Goal: Information Seeking & Learning: Learn about a topic

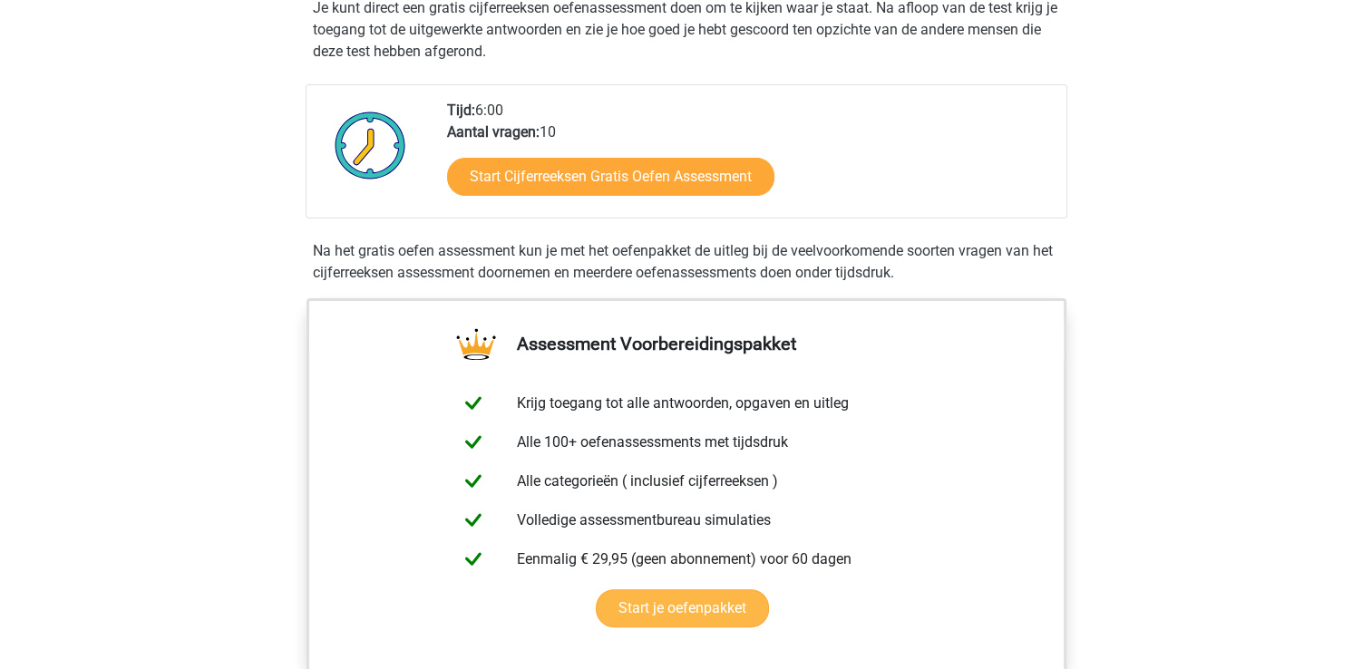
scroll to position [272, 0]
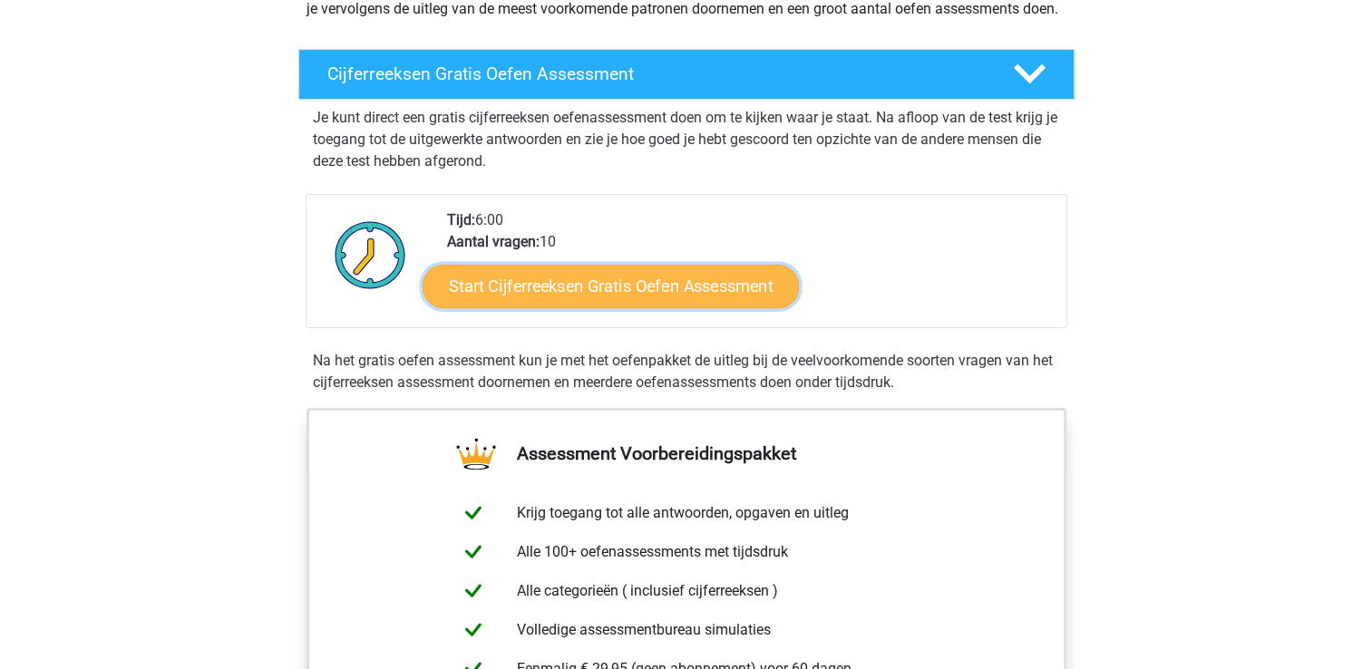
drag, startPoint x: 543, startPoint y: 305, endPoint x: 559, endPoint y: 309, distance: 16.1
click at [543, 305] on link "Start Cijferreeksen Gratis Oefen Assessment" at bounding box center [611, 286] width 376 height 44
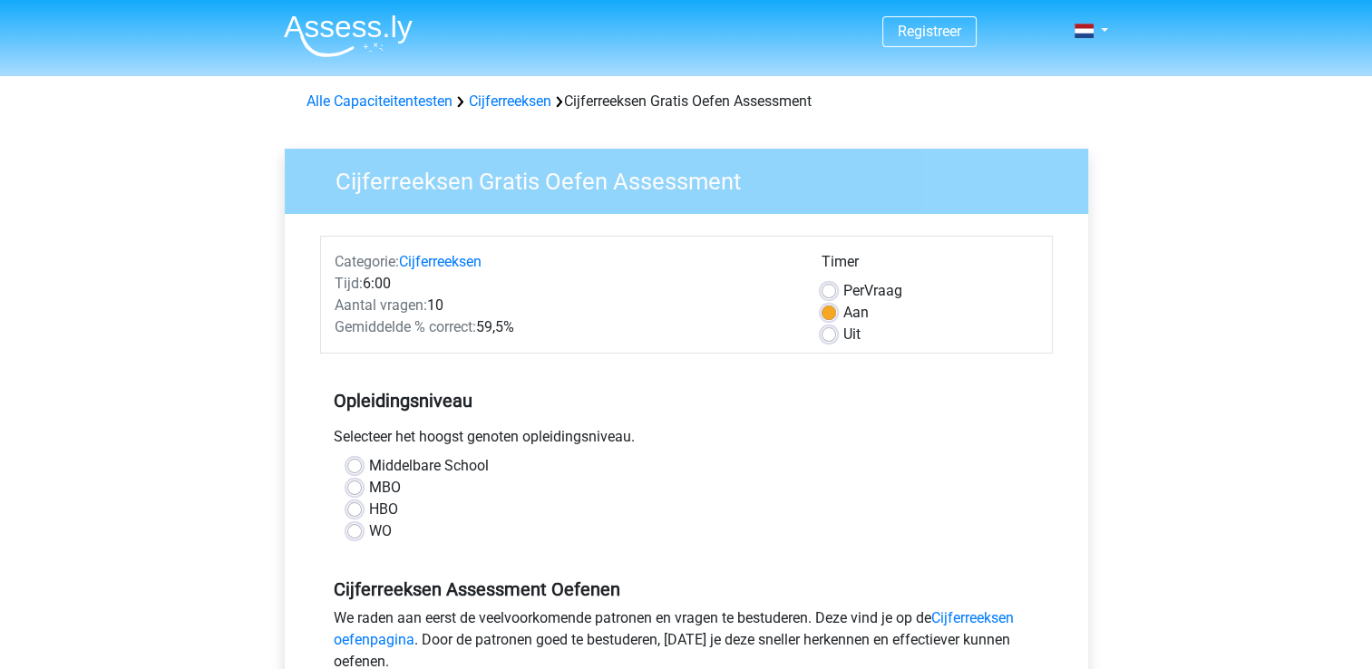
click at [369, 508] on label "HBO" at bounding box center [383, 510] width 29 height 22
click at [356, 508] on input "HBO" at bounding box center [354, 508] width 15 height 18
radio input "true"
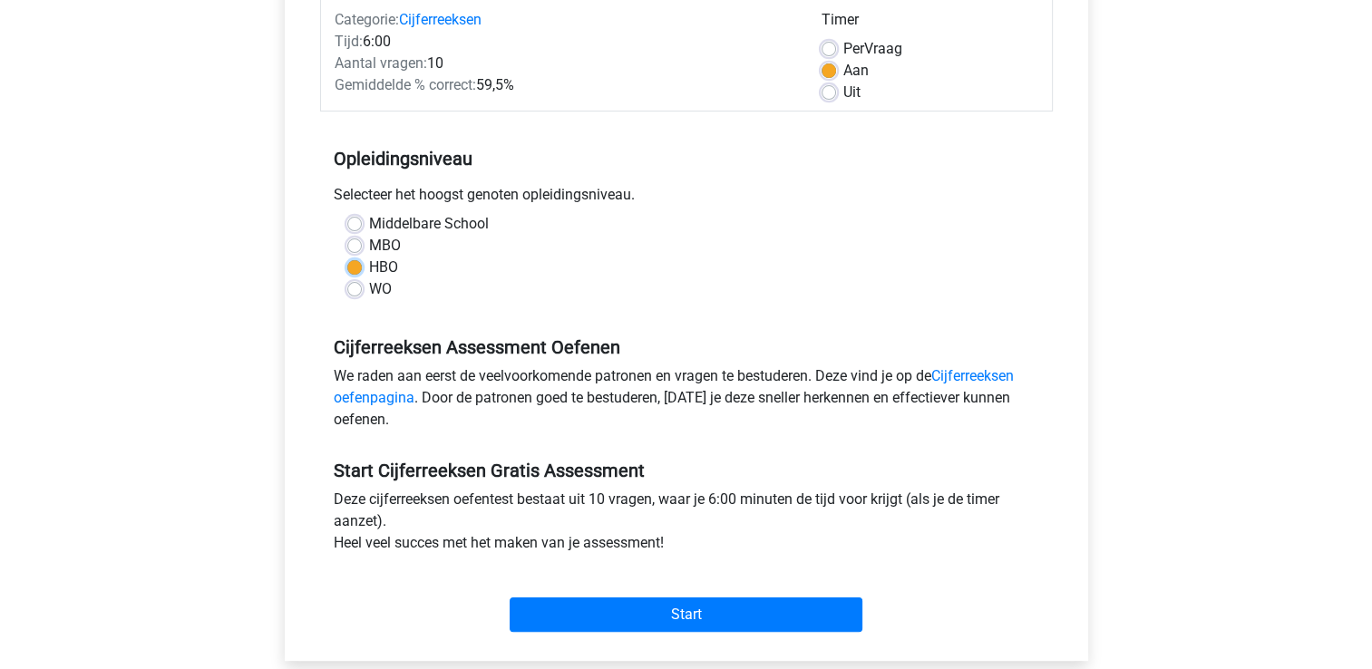
scroll to position [272, 0]
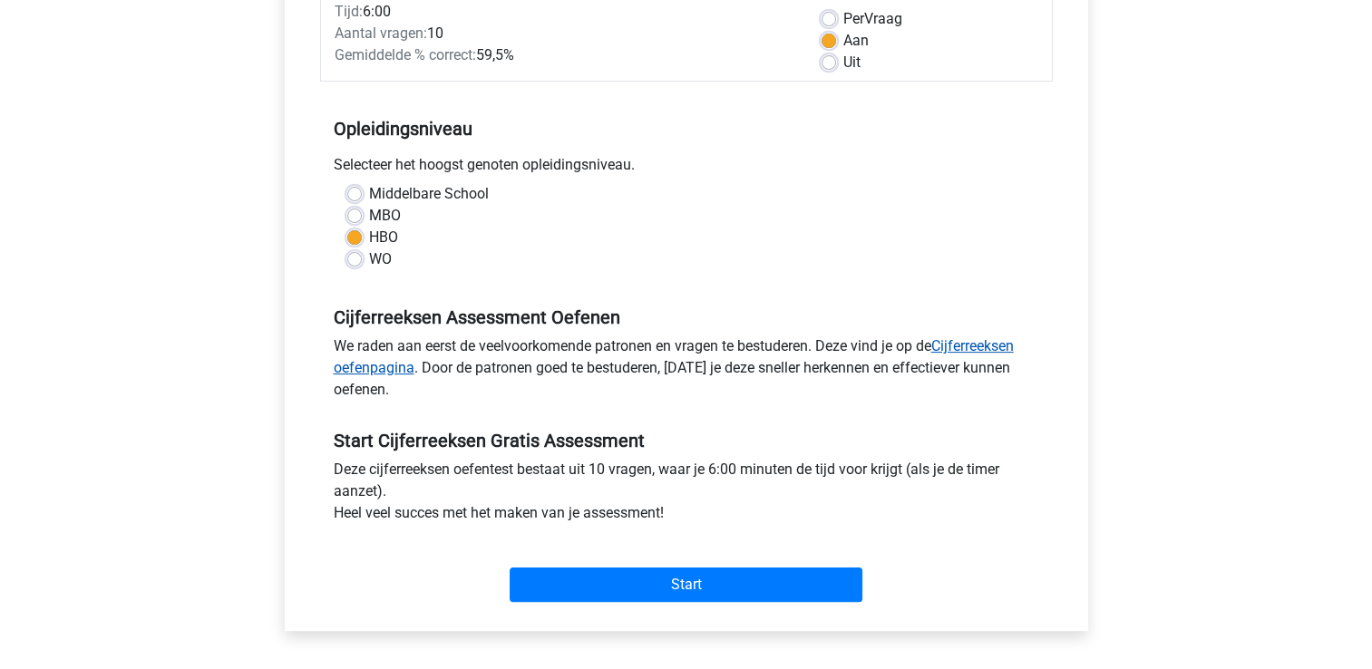
click at [978, 347] on link "Cijferreeksen oefenpagina" at bounding box center [674, 356] width 680 height 39
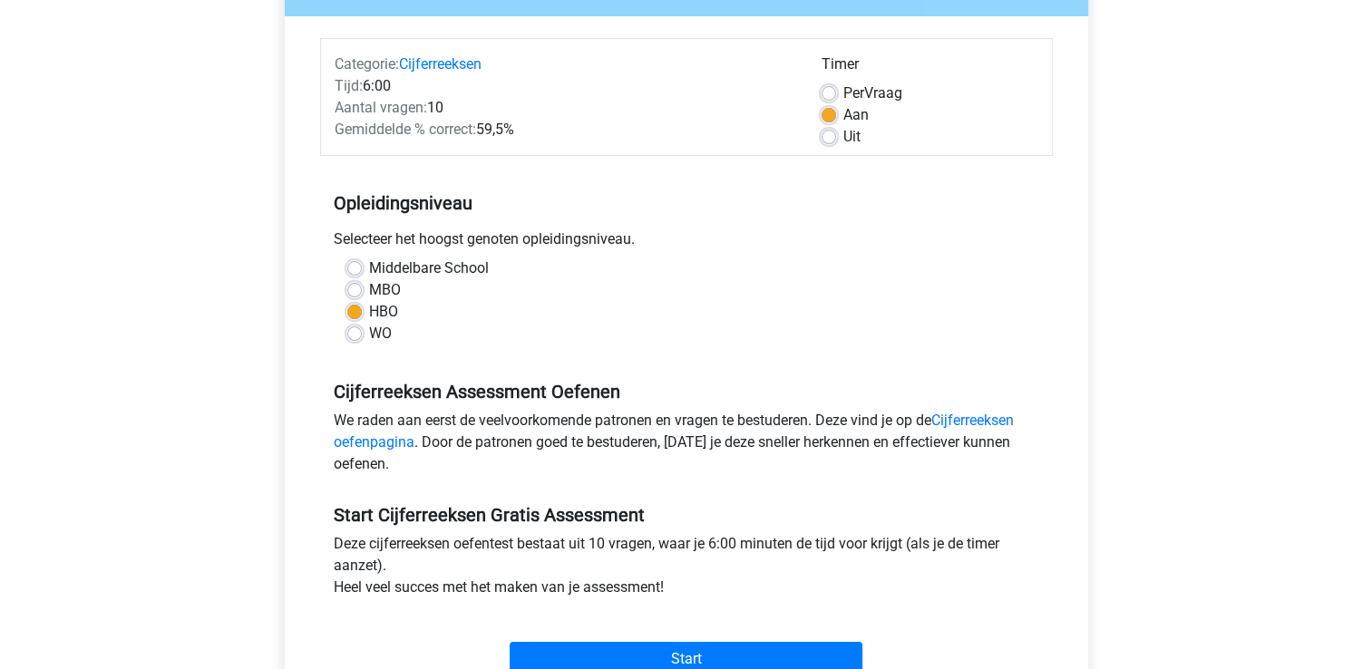
scroll to position [91, 0]
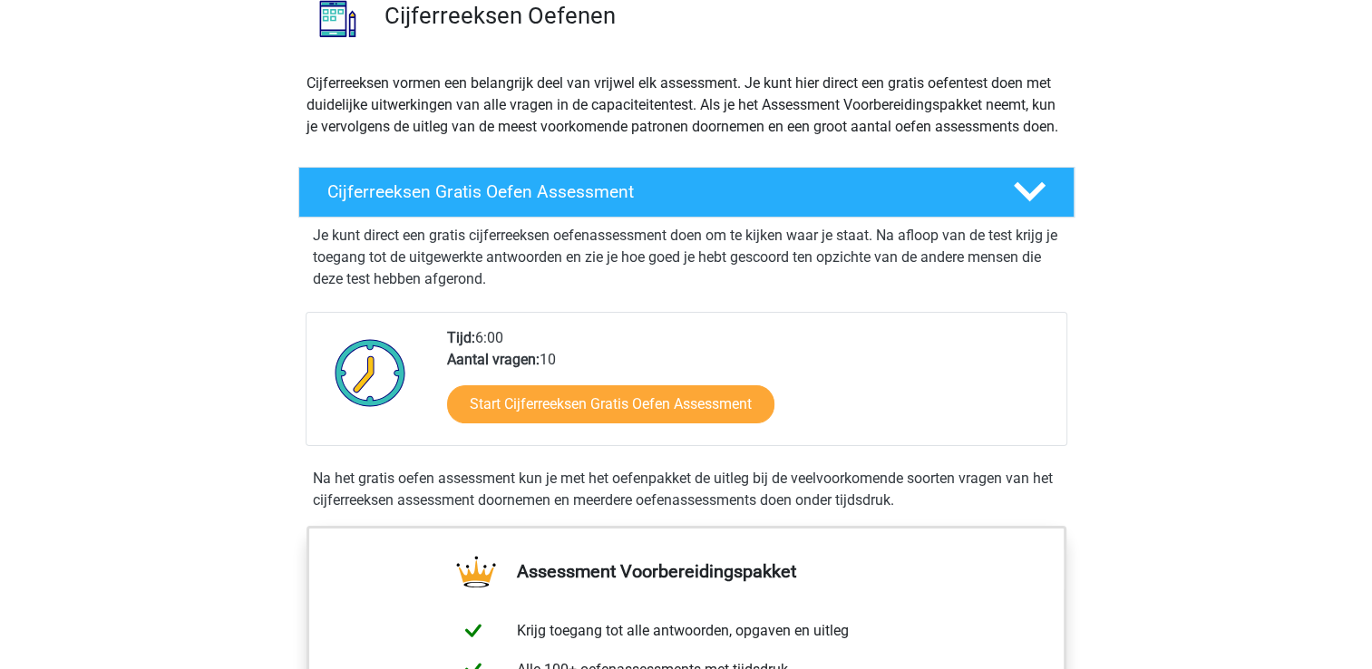
scroll to position [181, 0]
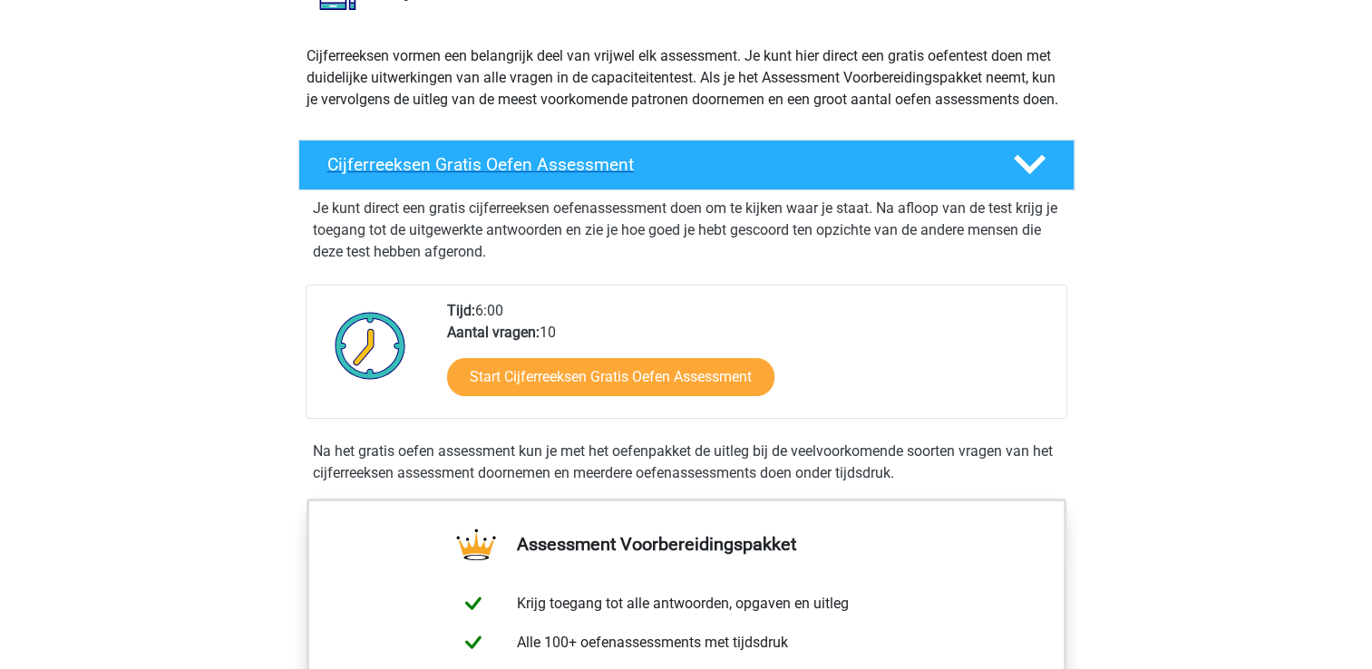
click at [485, 175] on h4 "Cijferreeksen Gratis Oefen Assessment" at bounding box center [655, 164] width 657 height 21
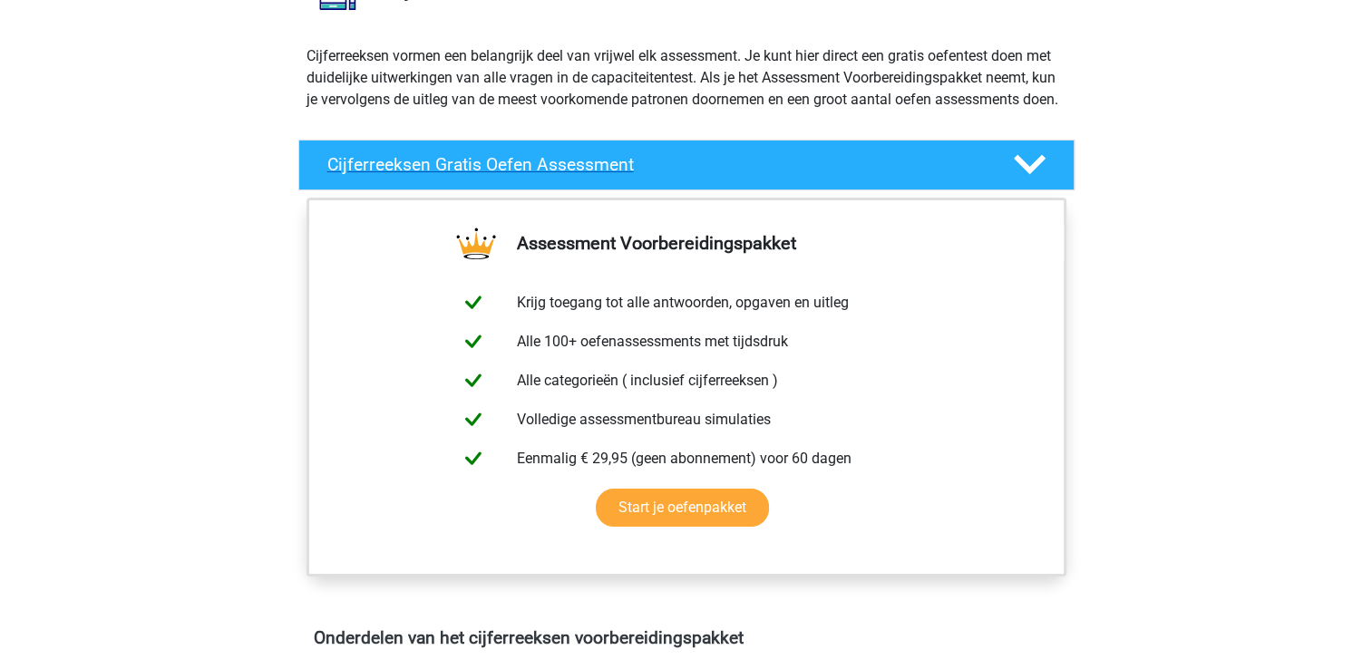
click at [493, 175] on h4 "Cijferreeksen Gratis Oefen Assessment" at bounding box center [655, 164] width 657 height 21
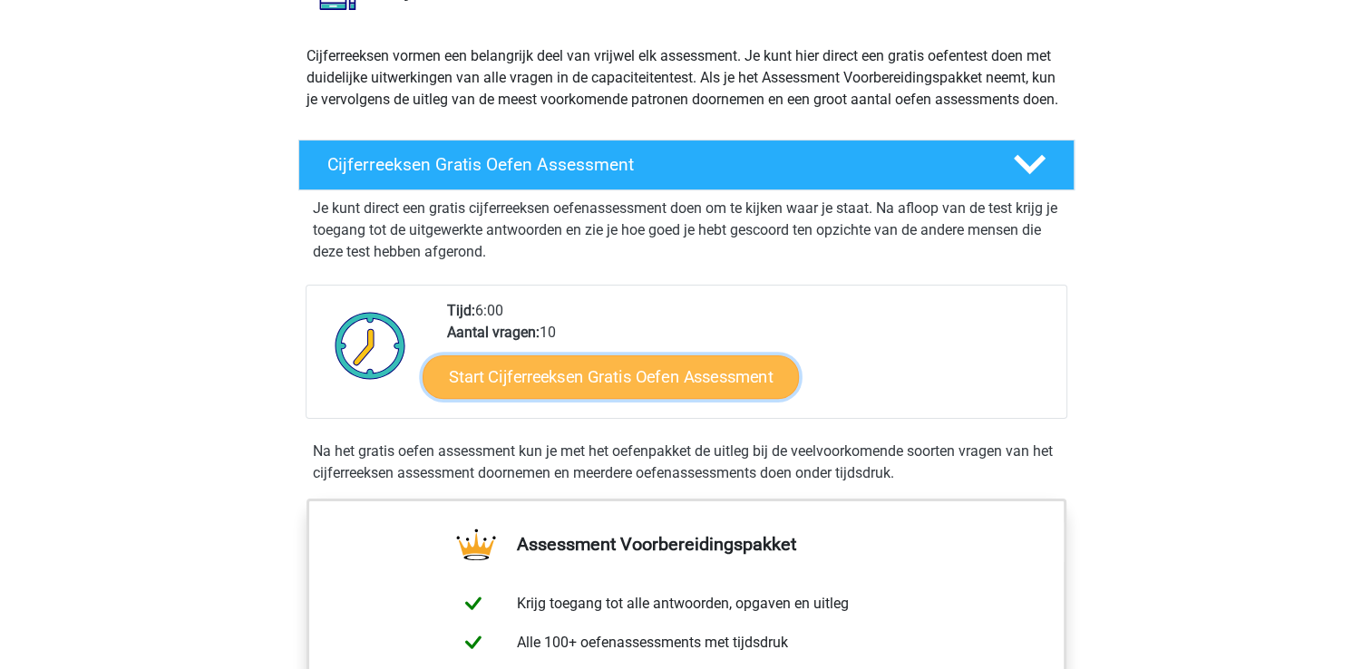
click at [599, 398] on link "Start Cijferreeksen Gratis Oefen Assessment" at bounding box center [611, 377] width 376 height 44
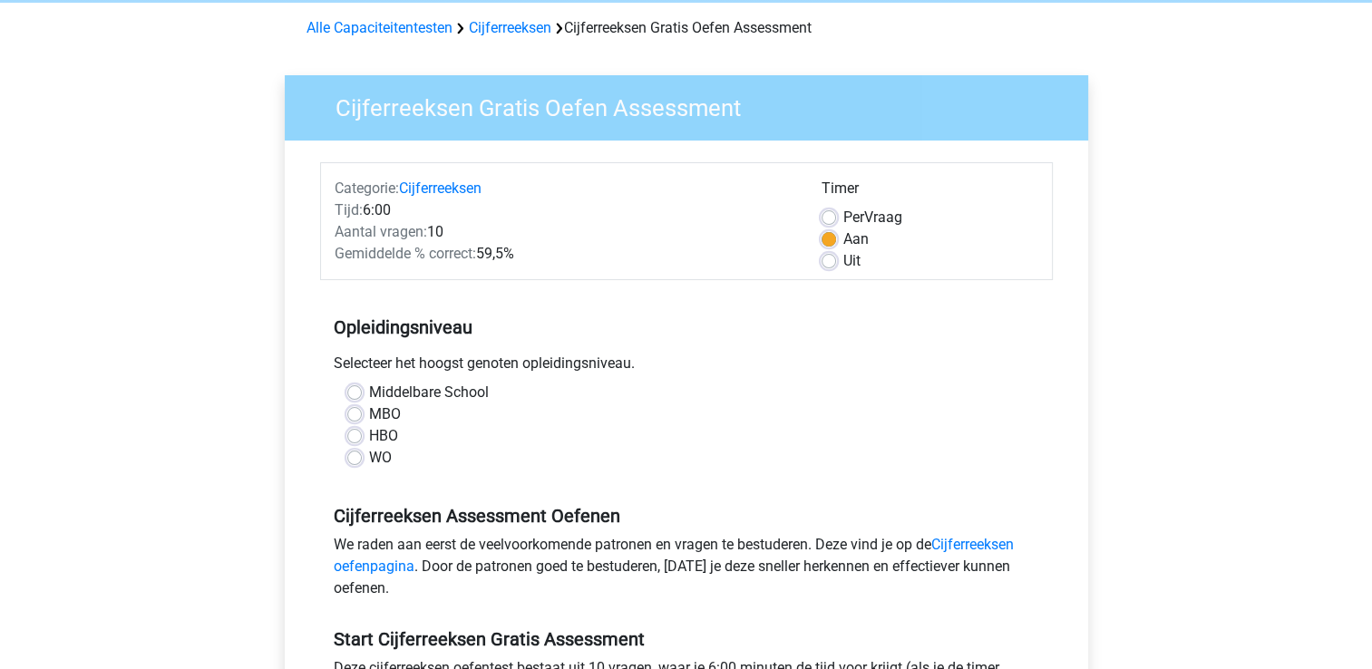
scroll to position [181, 0]
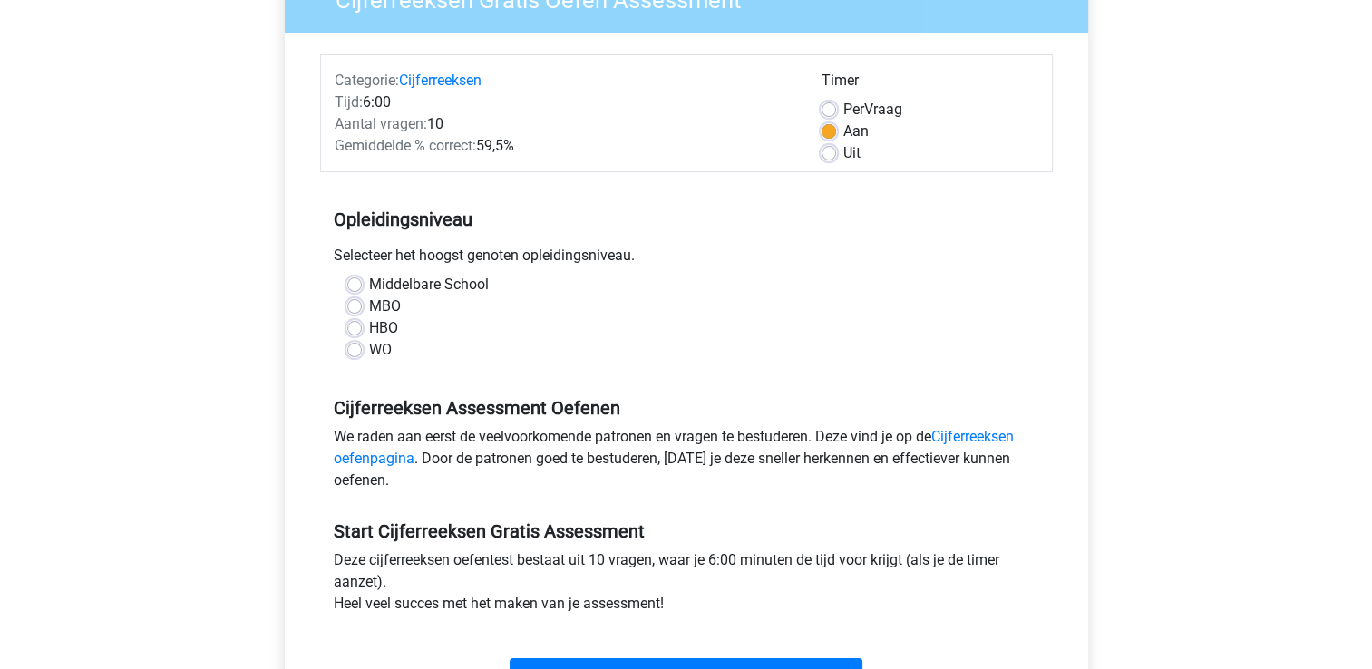
click at [369, 328] on label "HBO" at bounding box center [383, 328] width 29 height 22
click at [353, 328] on input "HBO" at bounding box center [354, 326] width 15 height 18
radio input "true"
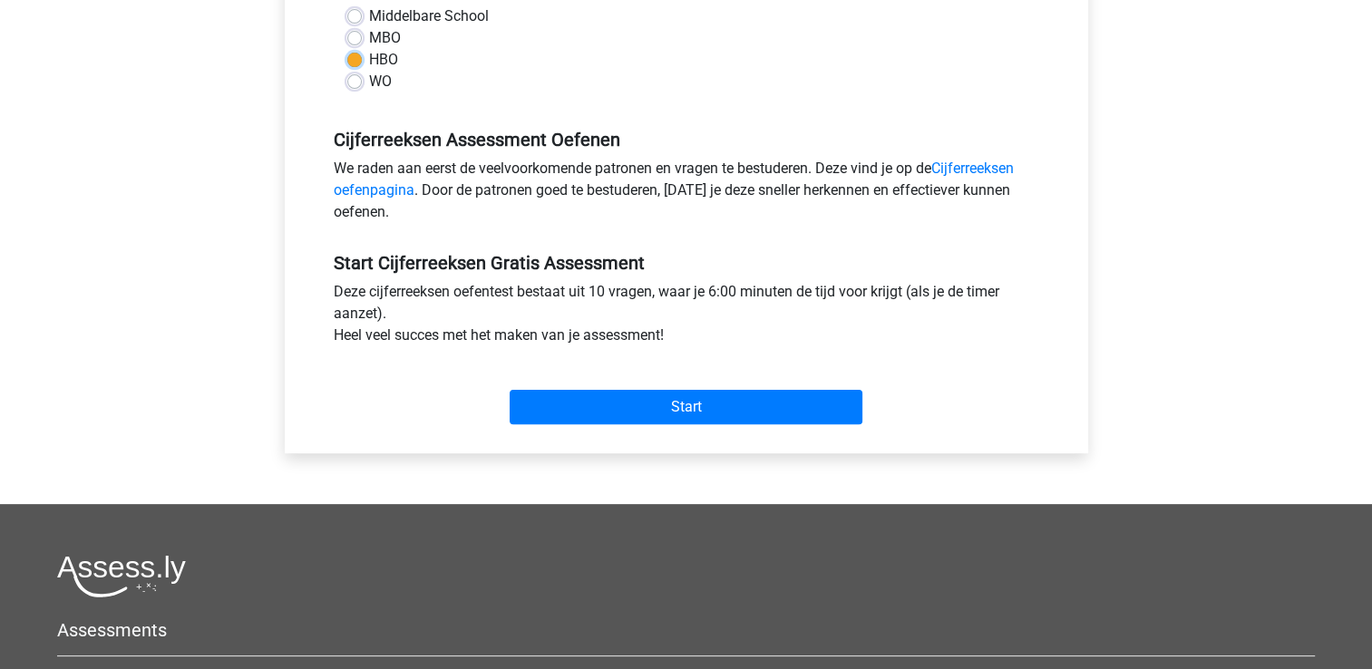
scroll to position [454, 0]
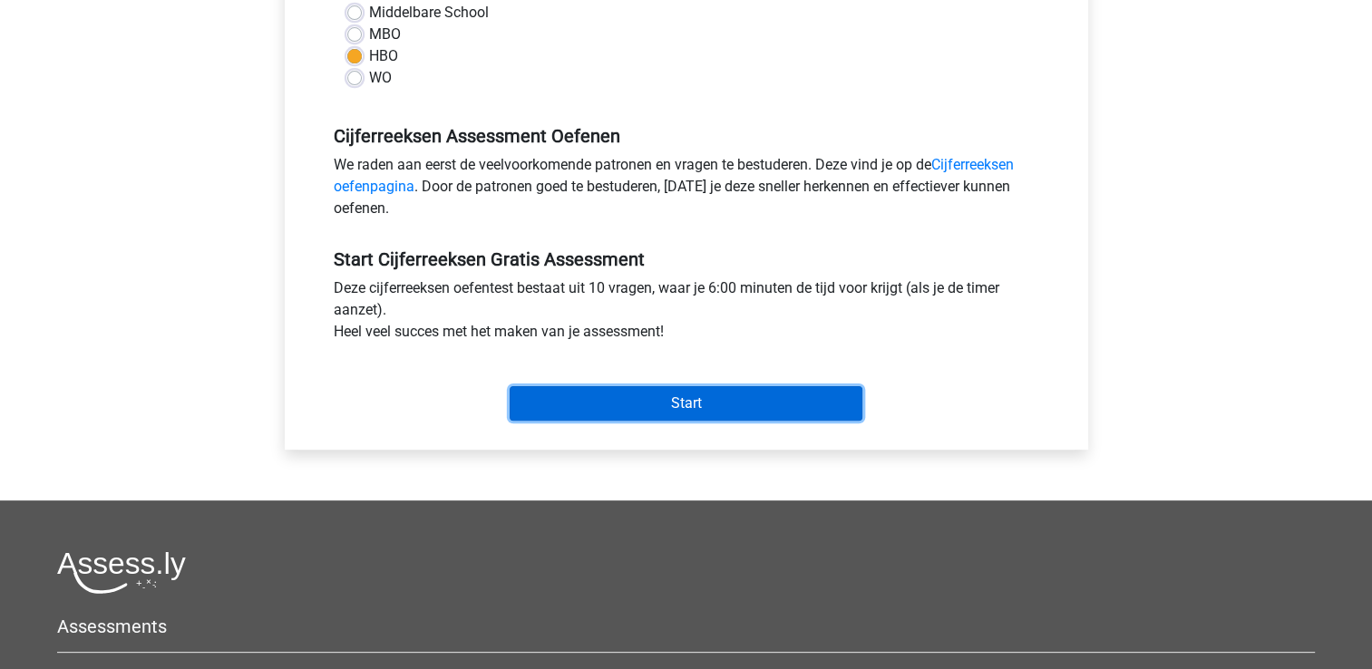
click at [654, 410] on input "Start" at bounding box center [686, 403] width 353 height 34
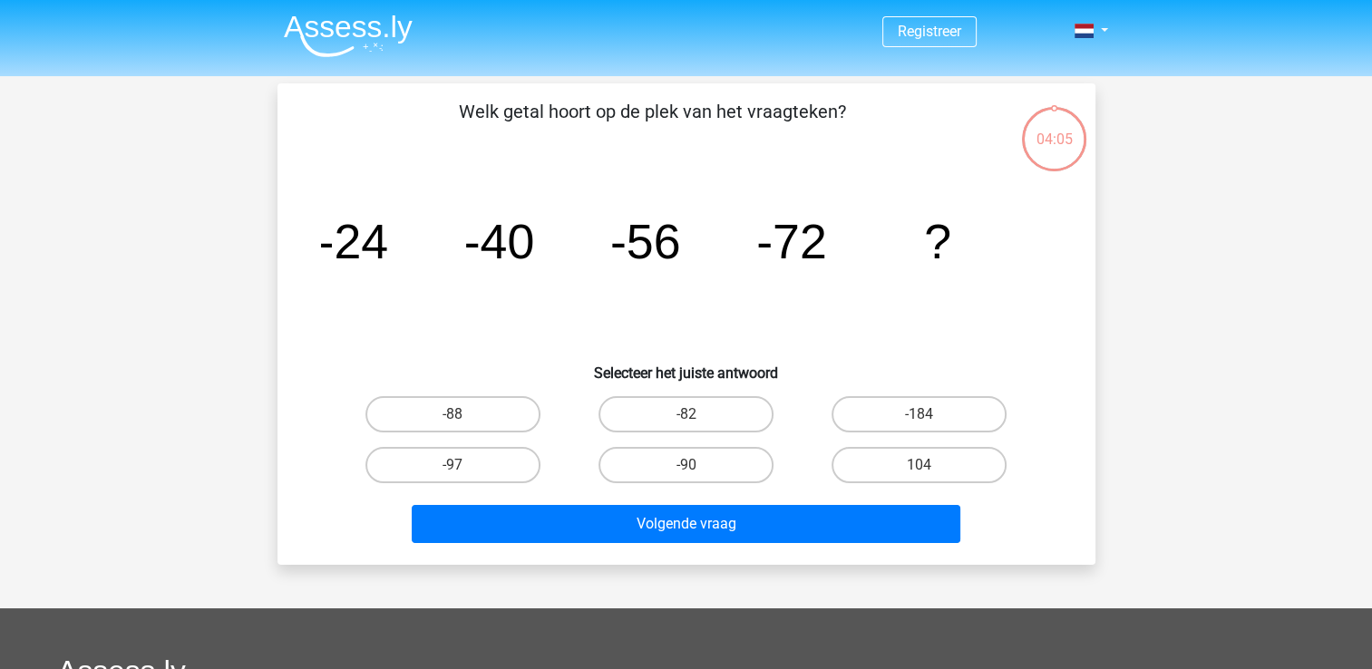
drag, startPoint x: 459, startPoint y: 412, endPoint x: 541, endPoint y: 463, distance: 96.2
click at [459, 412] on label "-88" at bounding box center [453, 414] width 175 height 36
click at [459, 415] on input "-88" at bounding box center [459, 421] width 12 height 12
radio input "true"
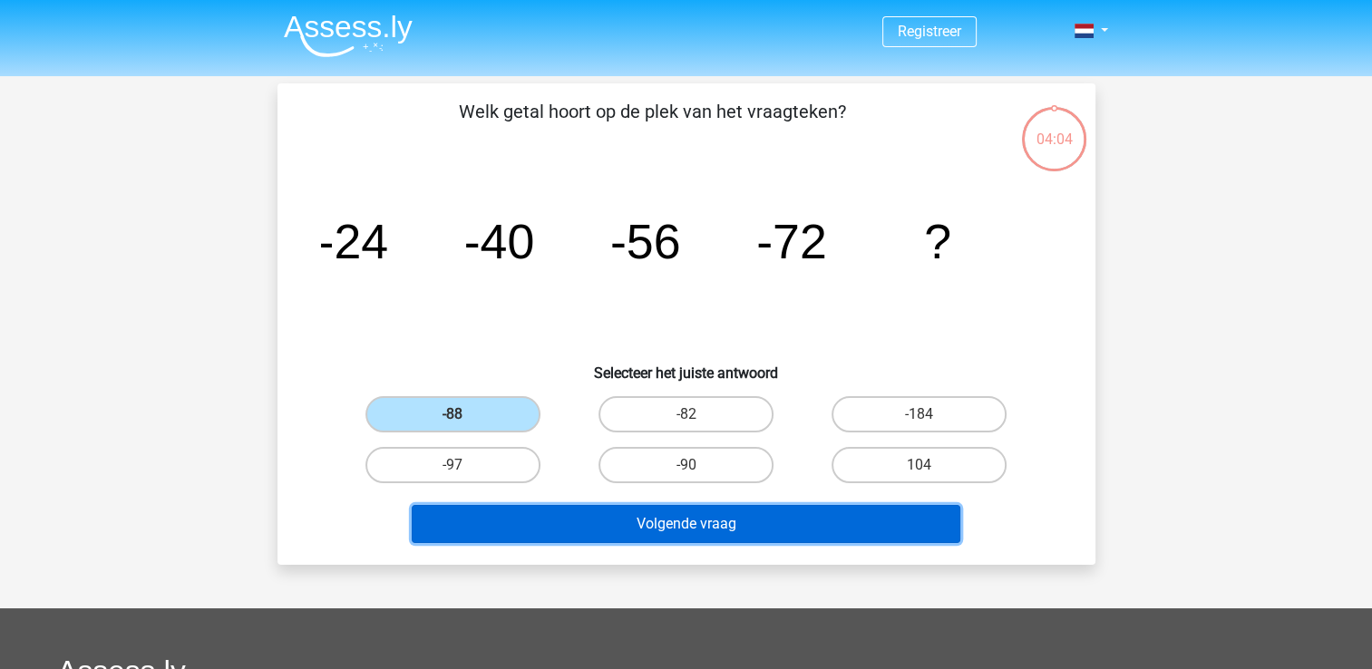
click at [715, 528] on button "Volgende vraag" at bounding box center [686, 524] width 549 height 38
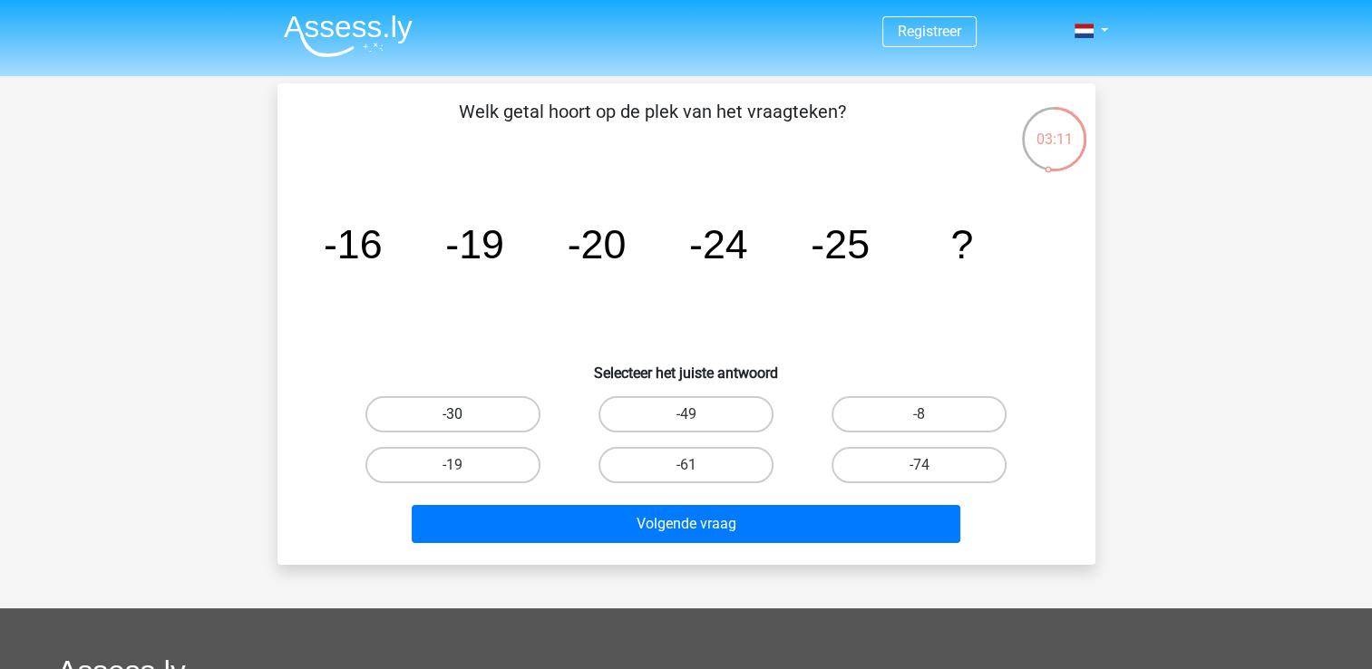
click at [438, 413] on label "-30" at bounding box center [453, 414] width 175 height 36
click at [453, 415] on input "-30" at bounding box center [459, 421] width 12 height 12
radio input "true"
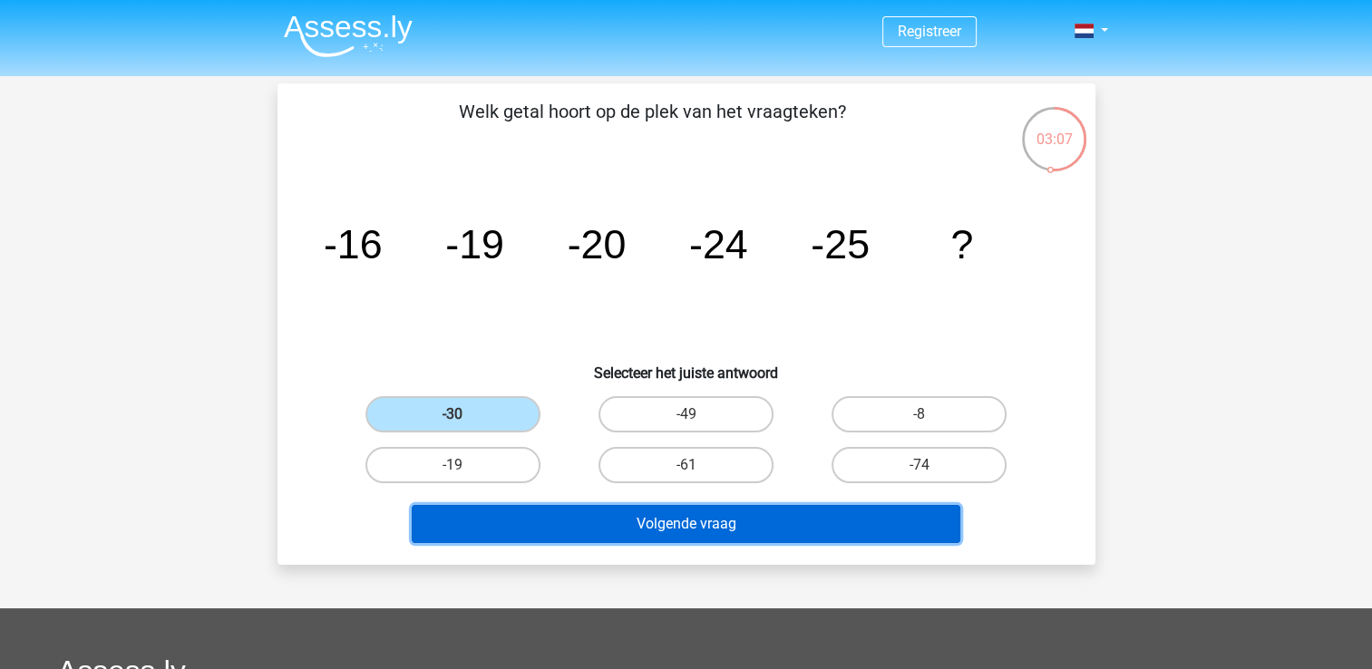
click at [709, 527] on button "Volgende vraag" at bounding box center [686, 524] width 549 height 38
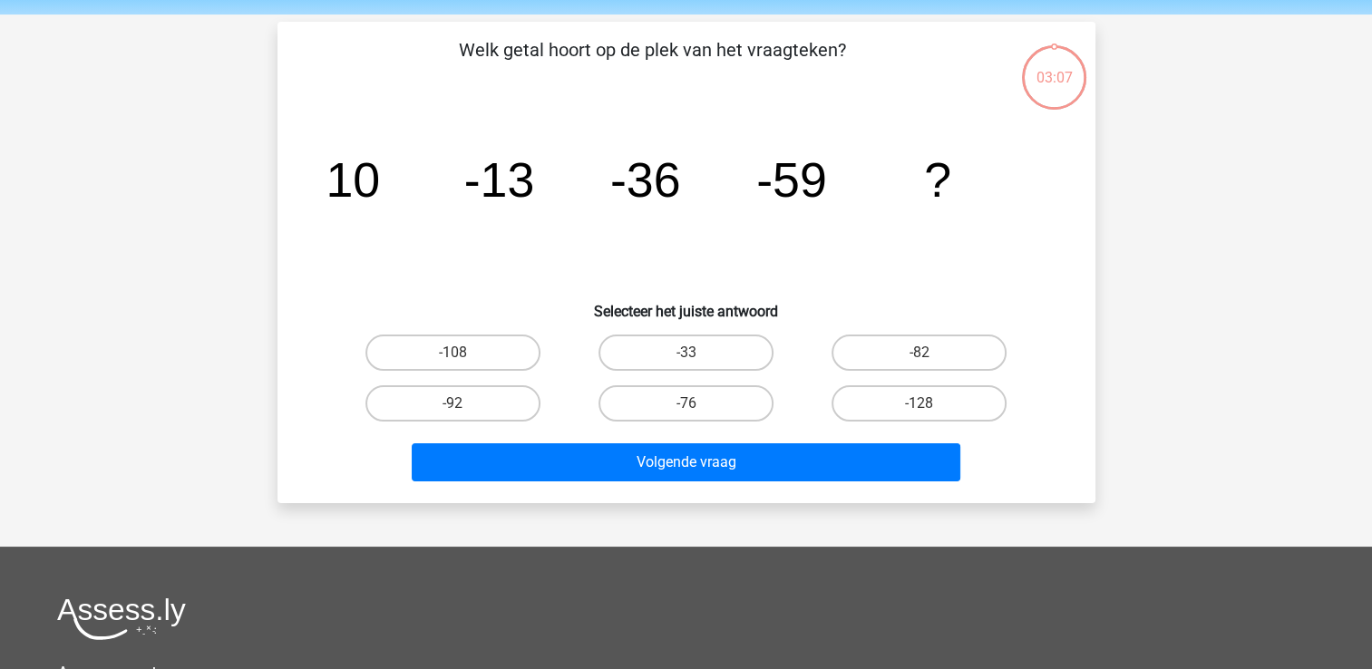
scroll to position [83, 0]
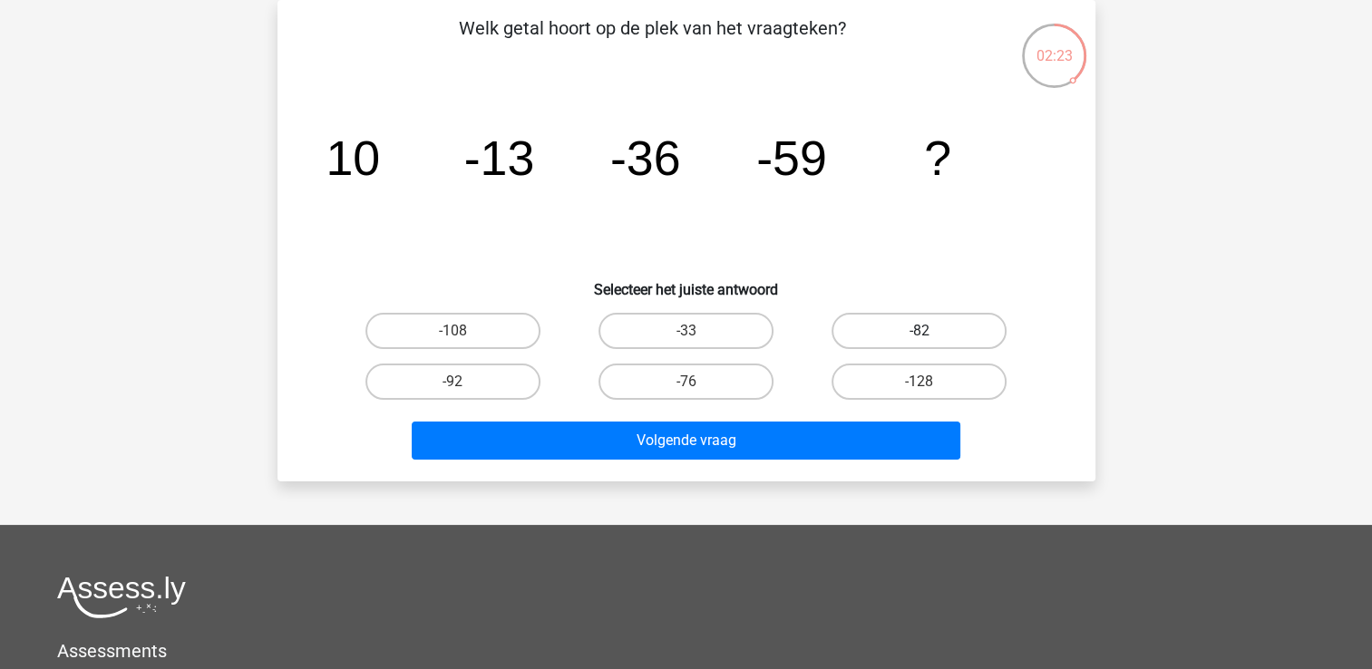
click at [905, 337] on label "-82" at bounding box center [919, 331] width 175 height 36
click at [920, 337] on input "-82" at bounding box center [926, 337] width 12 height 12
radio input "true"
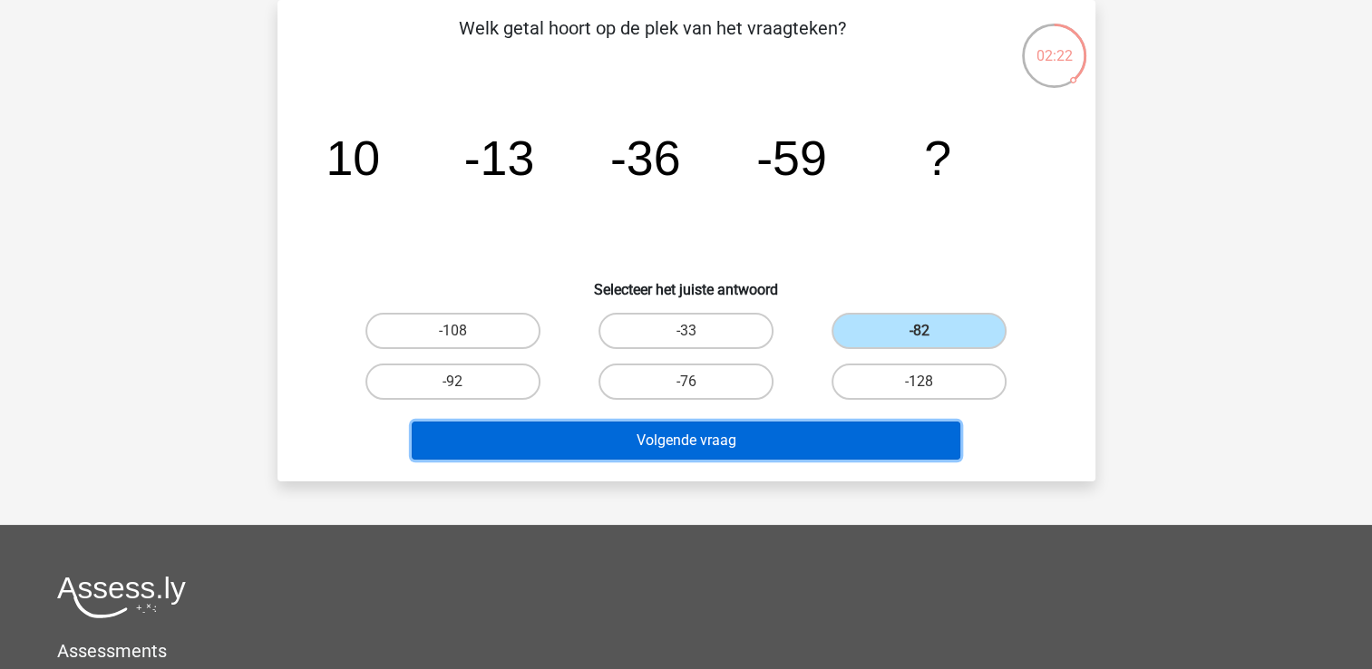
click at [691, 435] on button "Volgende vraag" at bounding box center [686, 441] width 549 height 38
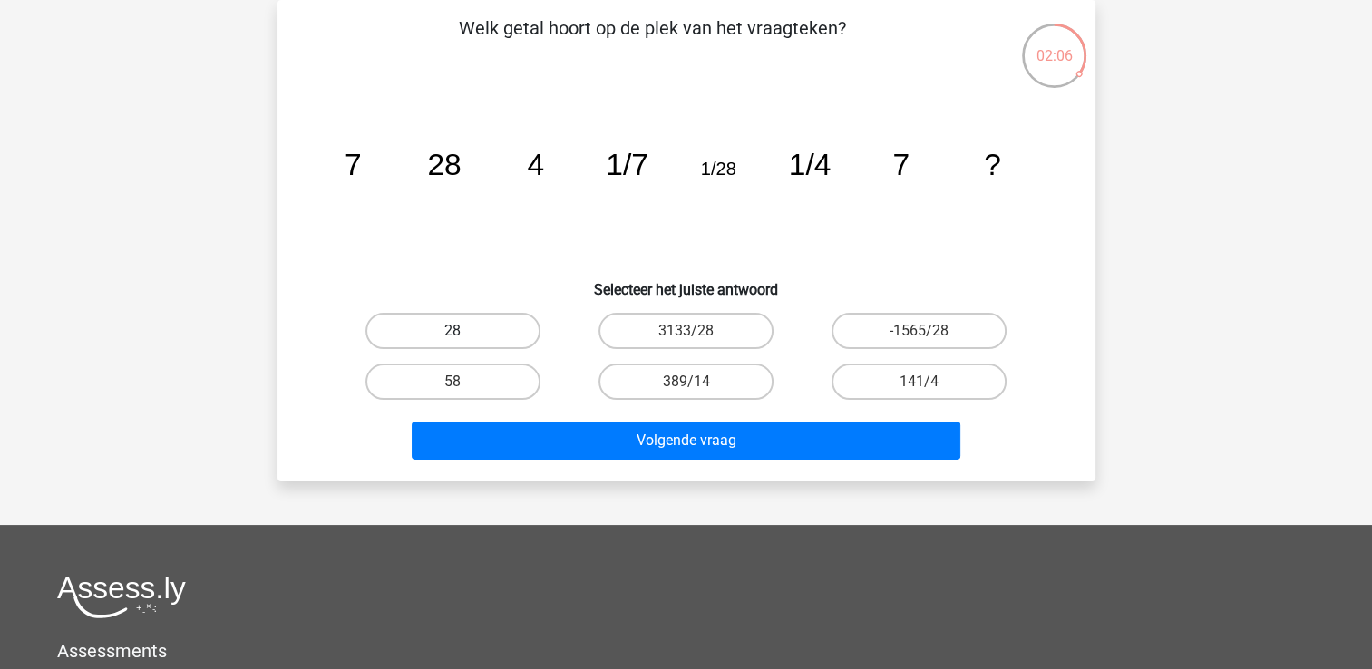
click at [450, 327] on label "28" at bounding box center [453, 331] width 175 height 36
click at [453, 331] on input "28" at bounding box center [459, 337] width 12 height 12
radio input "true"
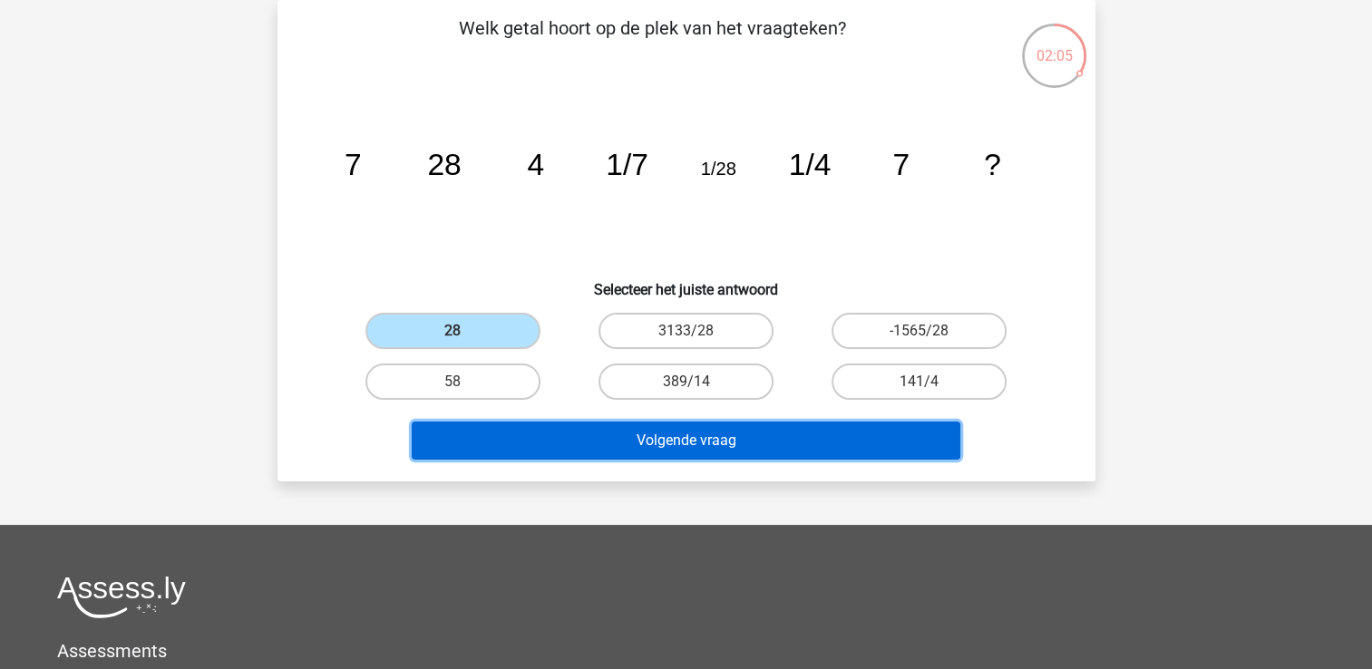
click at [703, 446] on button "Volgende vraag" at bounding box center [686, 441] width 549 height 38
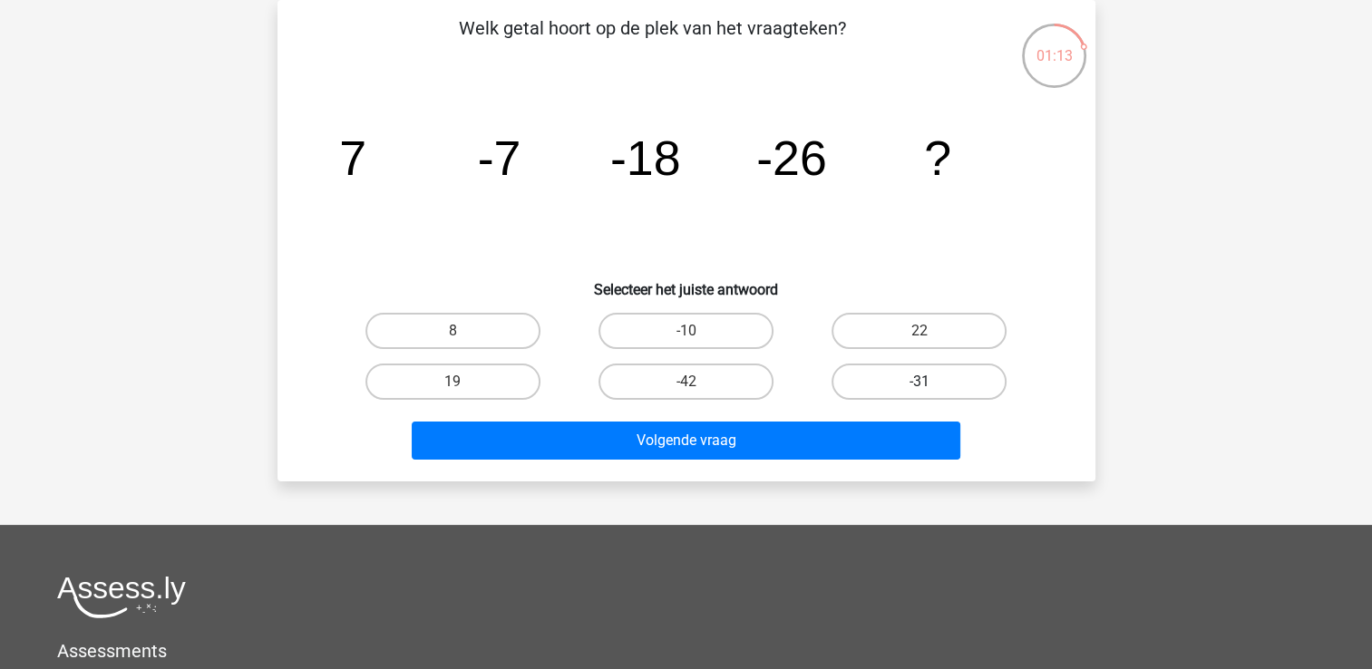
click at [884, 369] on label "-31" at bounding box center [919, 382] width 175 height 36
click at [920, 382] on input "-31" at bounding box center [926, 388] width 12 height 12
radio input "true"
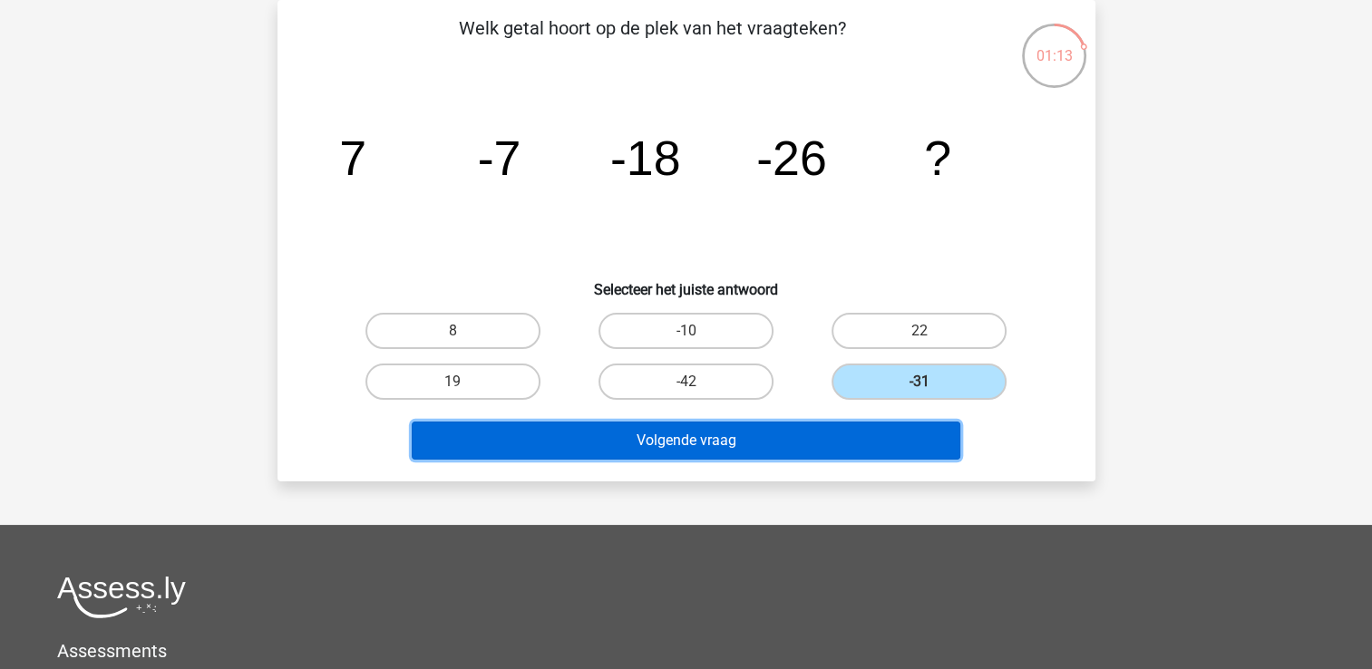
click at [654, 444] on button "Volgende vraag" at bounding box center [686, 441] width 549 height 38
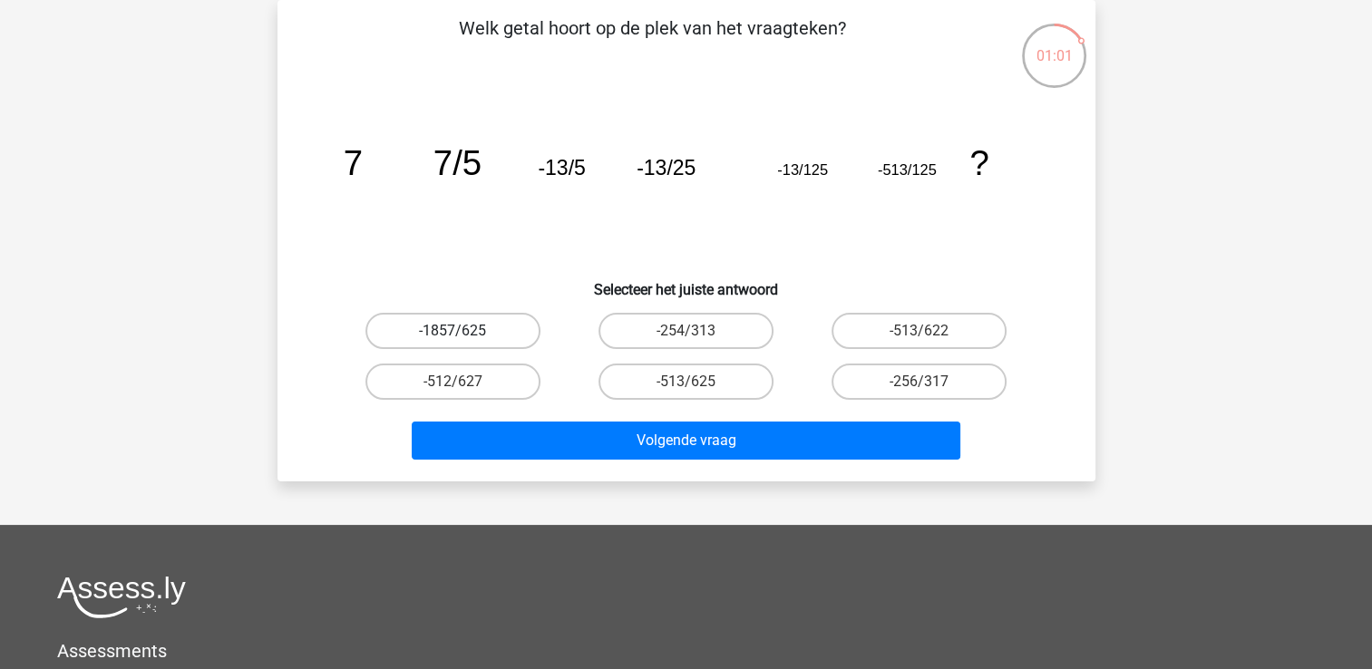
click at [441, 328] on label "-1857/625" at bounding box center [453, 331] width 175 height 36
click at [453, 331] on input "-1857/625" at bounding box center [459, 337] width 12 height 12
radio input "true"
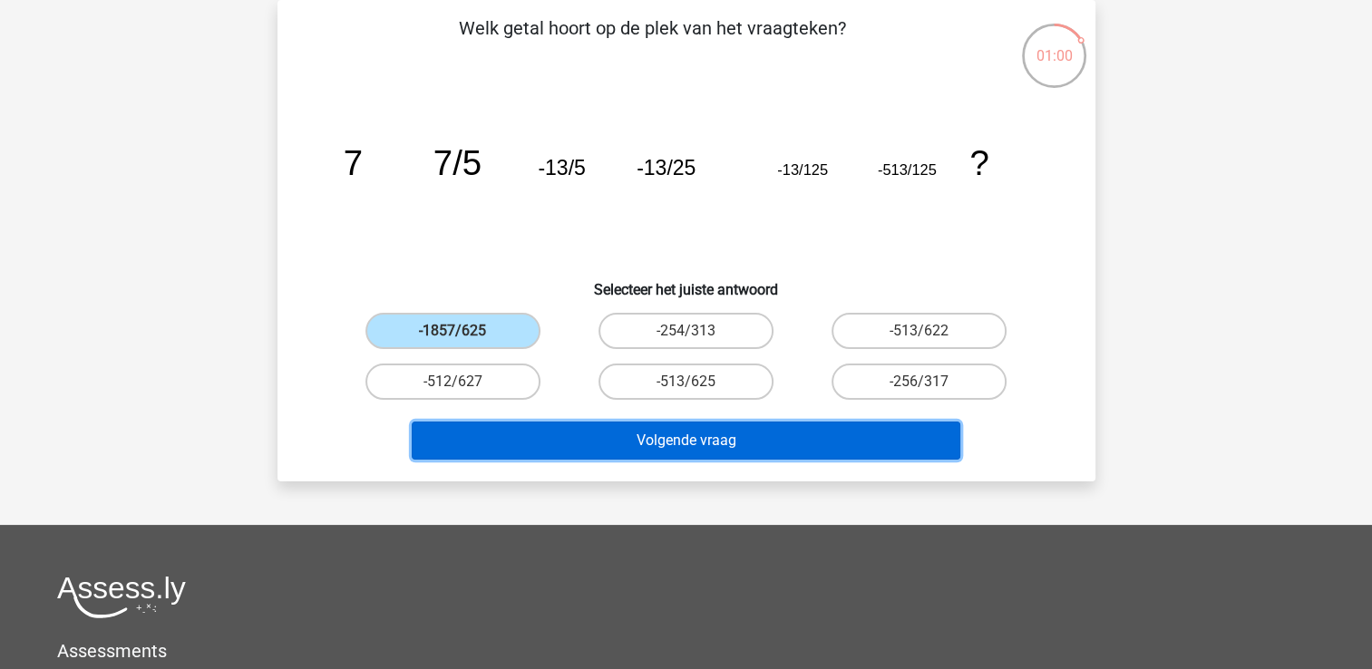
click at [703, 447] on button "Volgende vraag" at bounding box center [686, 441] width 549 height 38
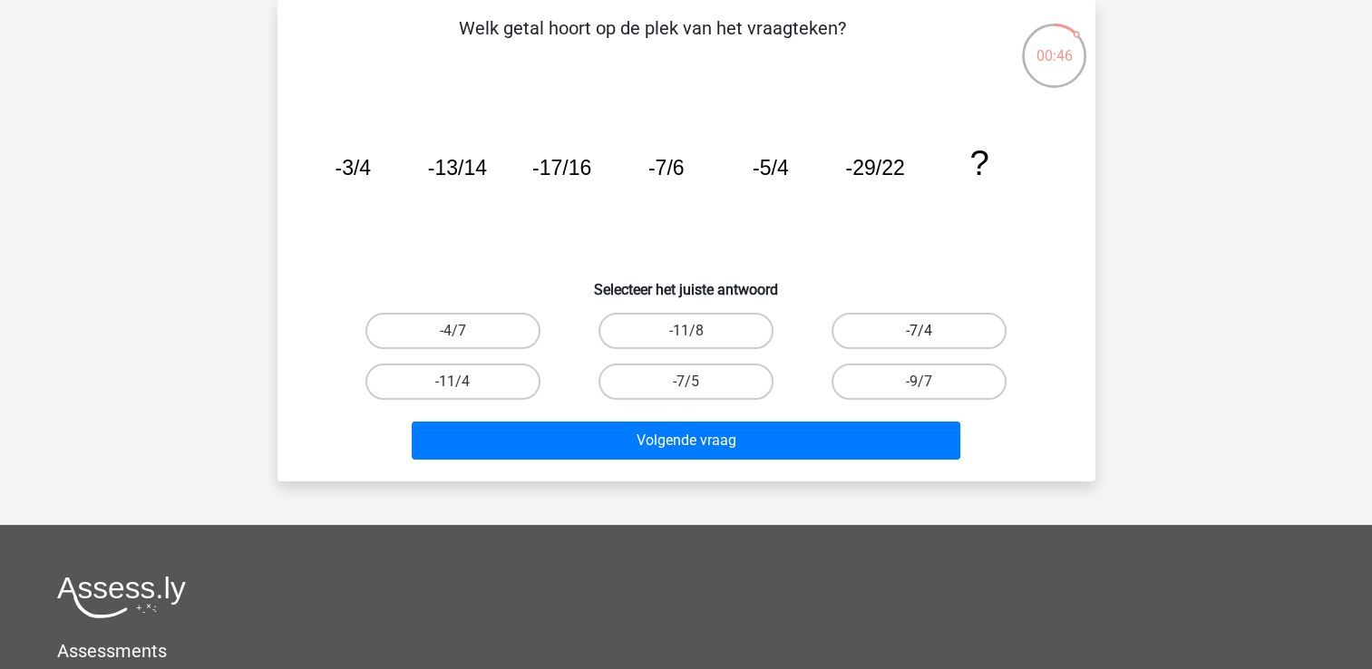
click at [867, 327] on label "-7/4" at bounding box center [919, 331] width 175 height 36
click at [920, 331] on input "-7/4" at bounding box center [926, 337] width 12 height 12
radio input "true"
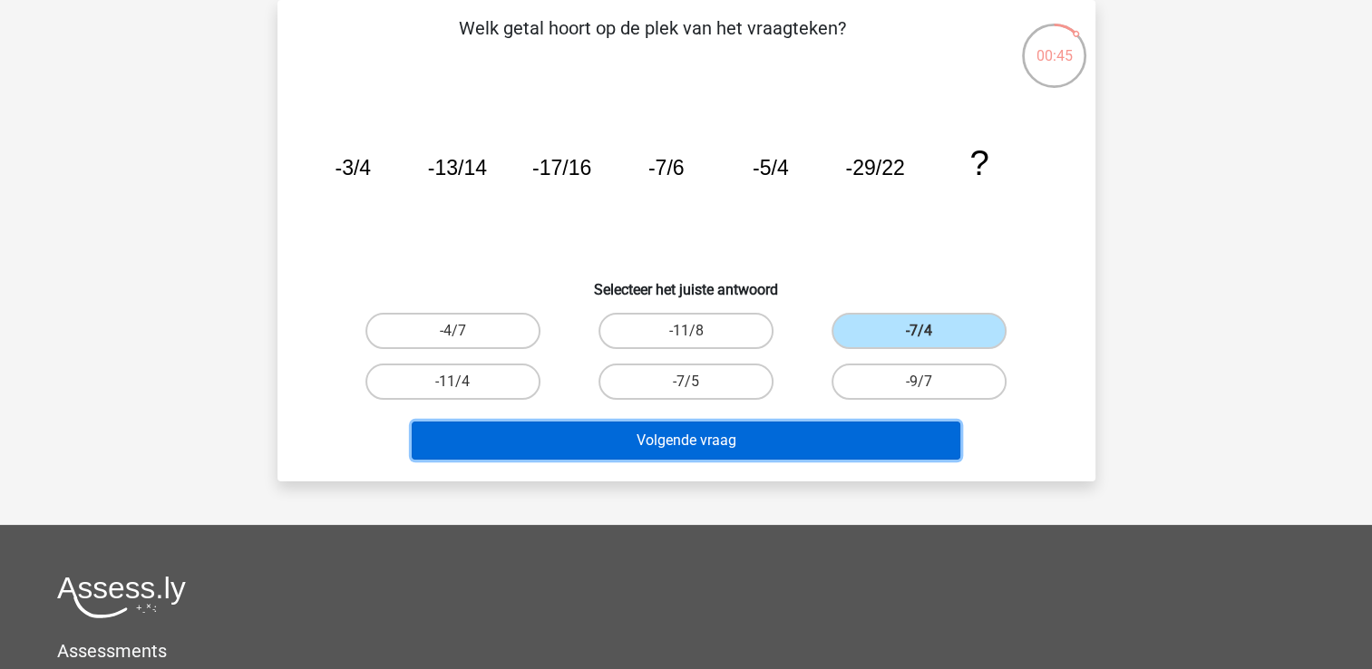
click at [698, 439] on button "Volgende vraag" at bounding box center [686, 441] width 549 height 38
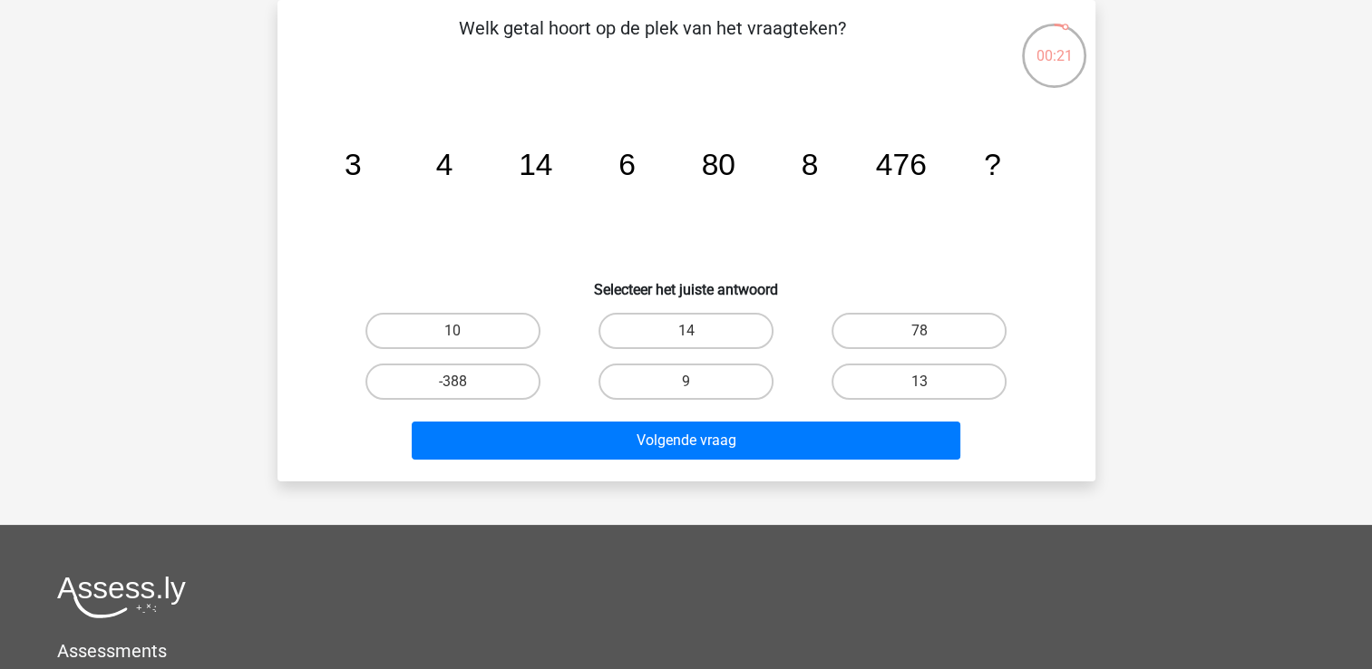
drag, startPoint x: 899, startPoint y: 335, endPoint x: 784, endPoint y: 412, distance: 138.6
click at [898, 336] on label "78" at bounding box center [919, 331] width 175 height 36
click at [920, 336] on input "78" at bounding box center [926, 337] width 12 height 12
radio input "true"
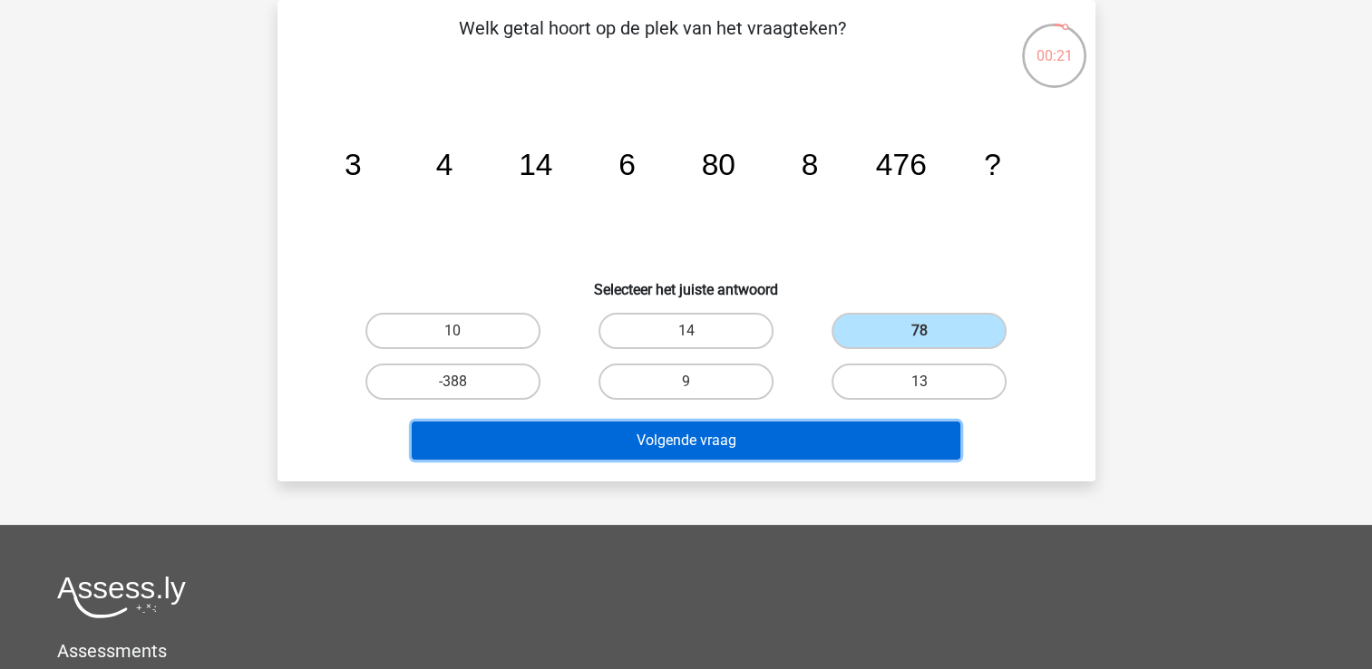
click at [701, 452] on button "Volgende vraag" at bounding box center [686, 441] width 549 height 38
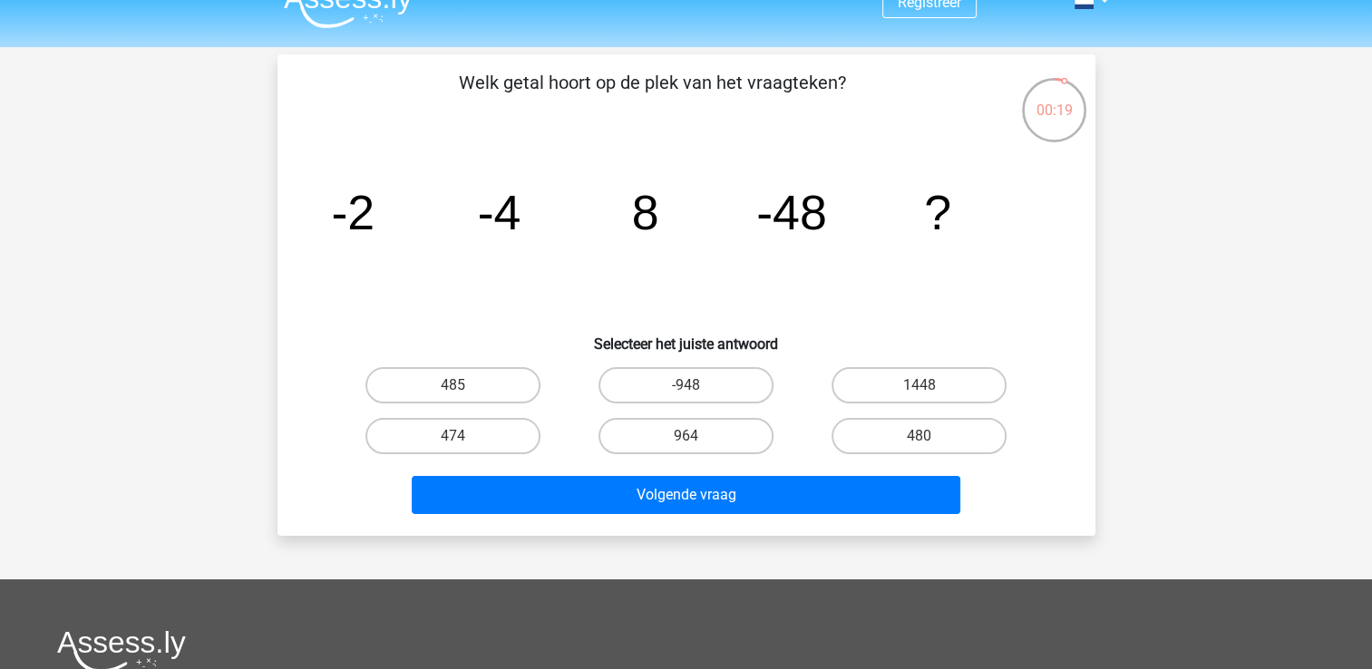
scroll to position [0, 0]
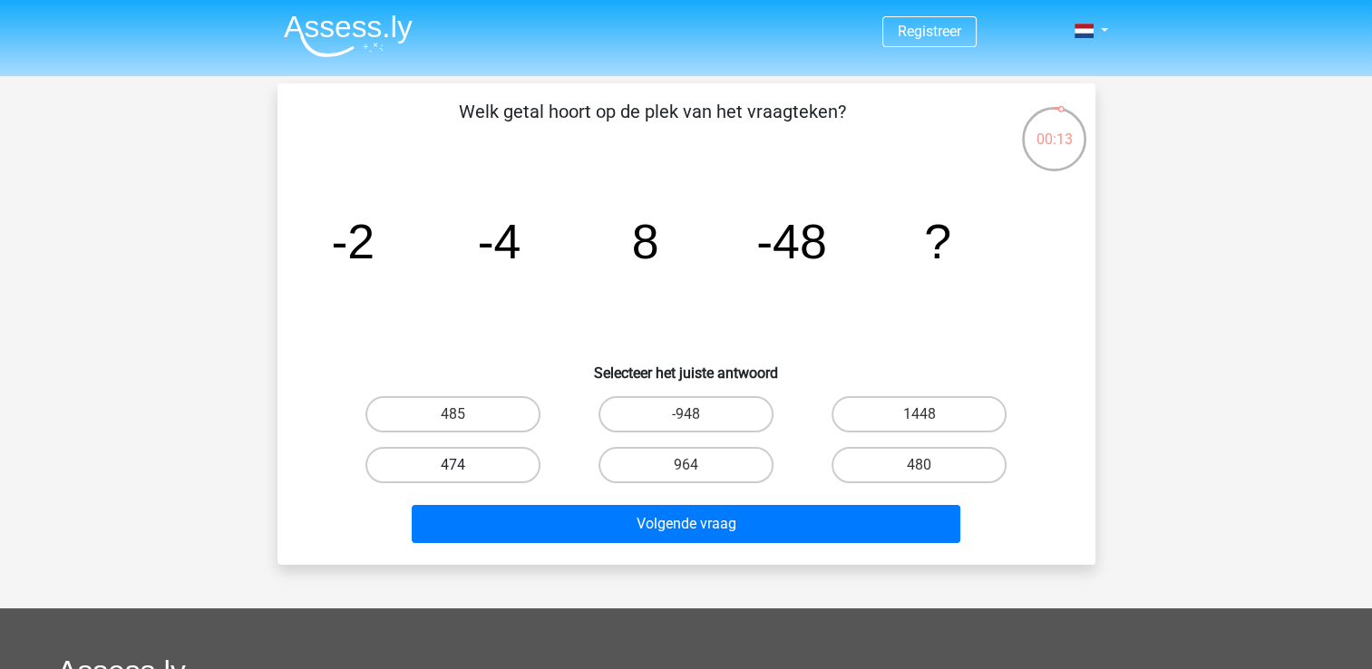
click at [440, 473] on label "474" at bounding box center [453, 465] width 175 height 36
click at [453, 473] on input "474" at bounding box center [459, 471] width 12 height 12
radio input "true"
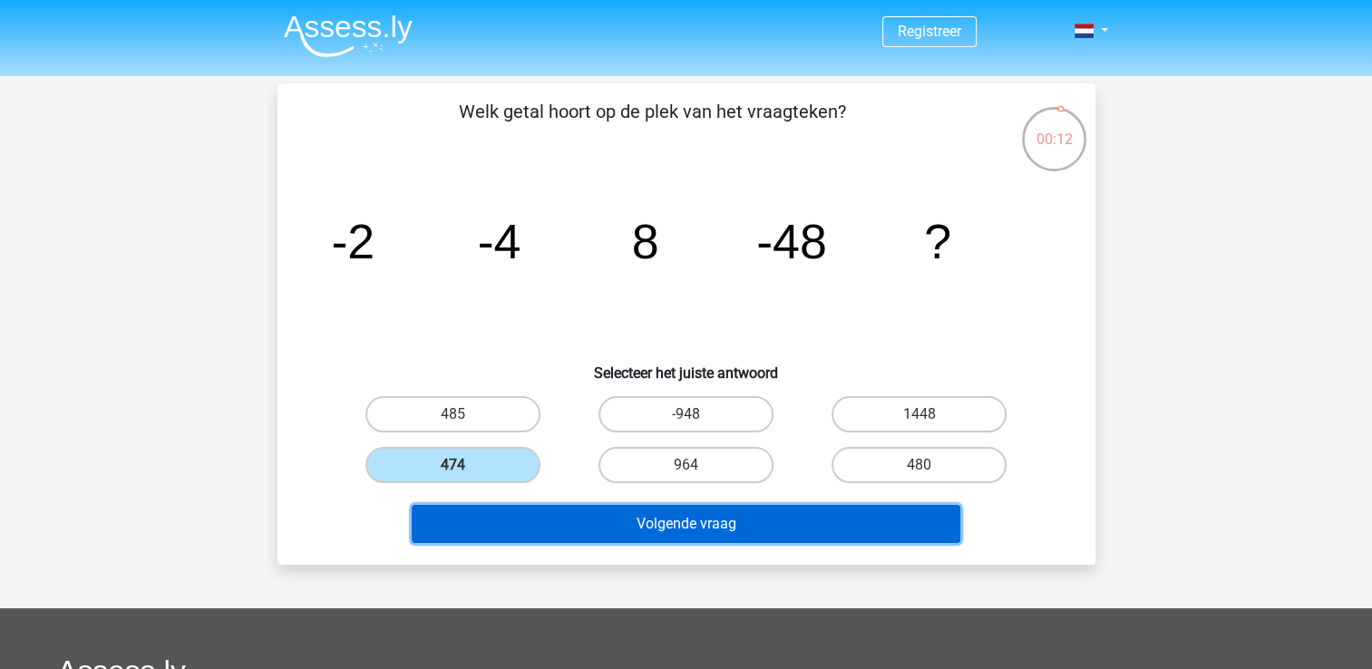
click at [740, 536] on button "Volgende vraag" at bounding box center [686, 524] width 549 height 38
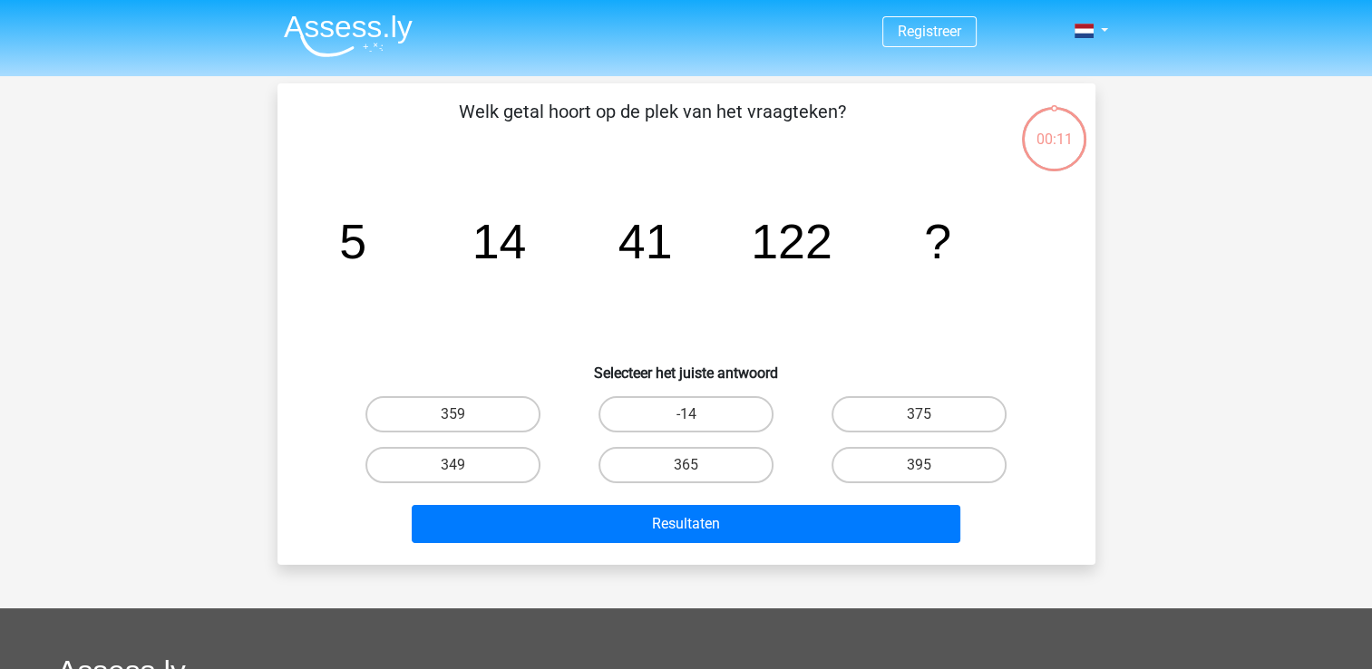
scroll to position [83, 0]
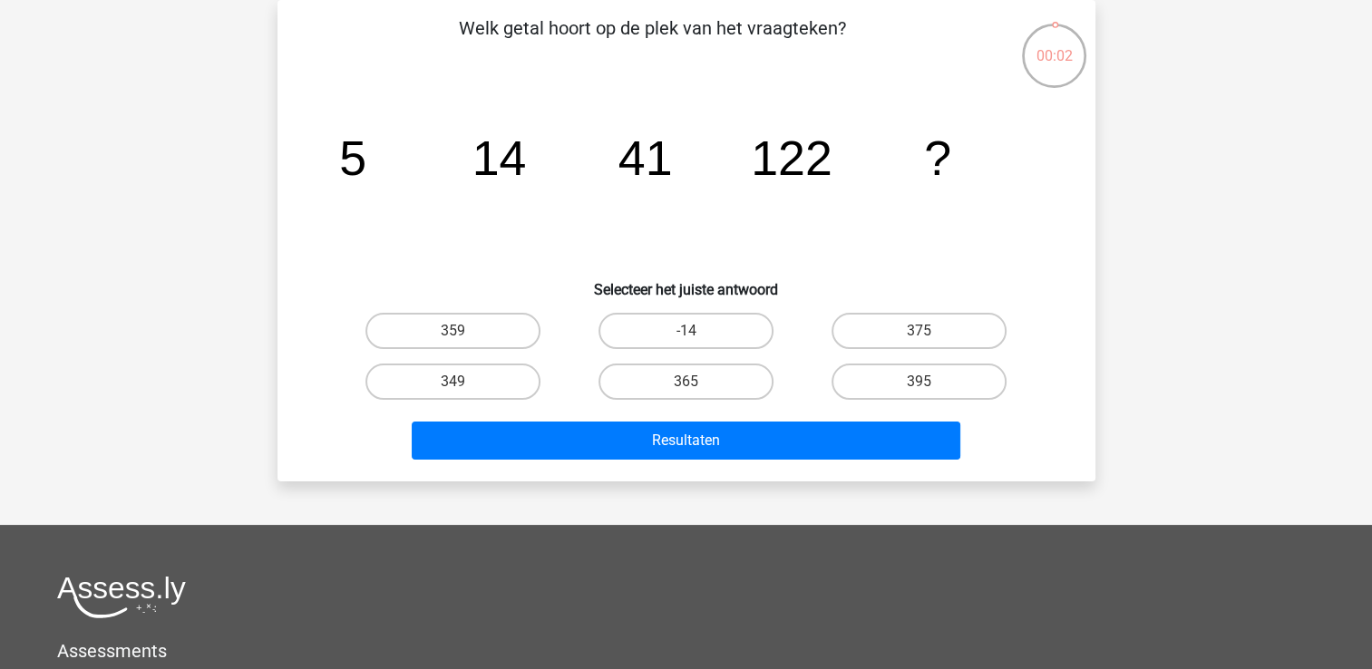
click at [930, 339] on input "375" at bounding box center [926, 337] width 12 height 12
radio input "true"
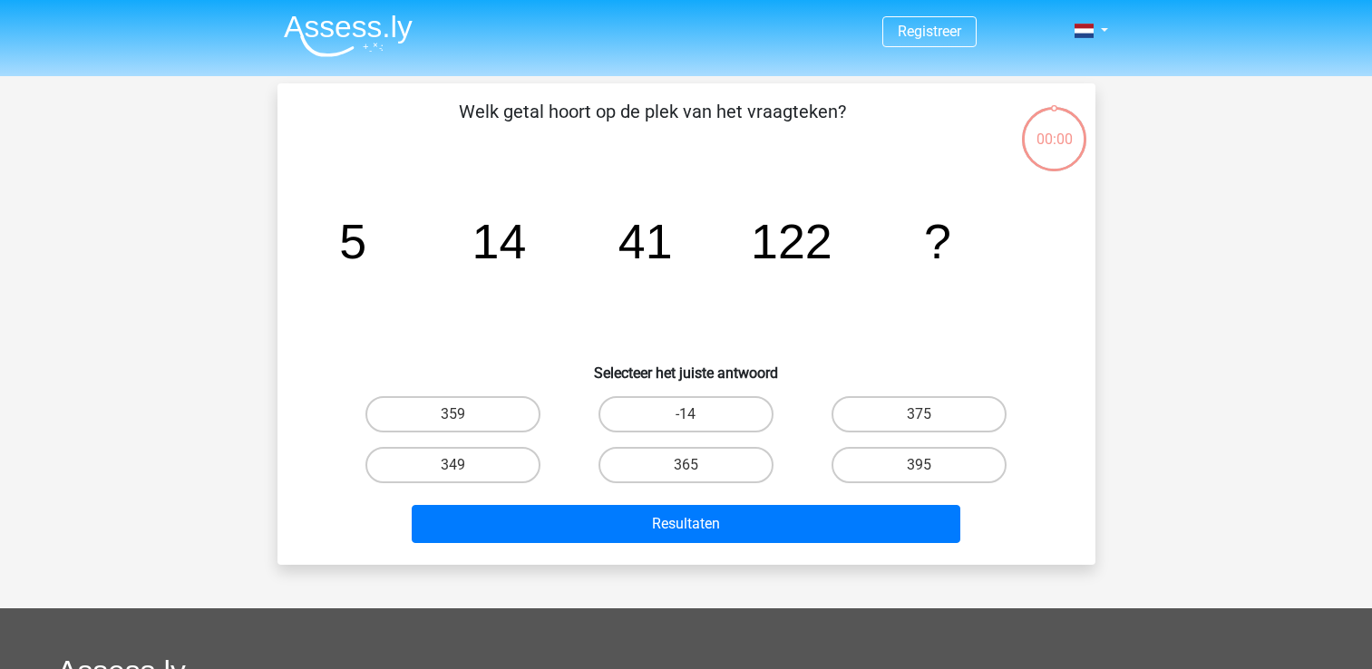
scroll to position [83, 0]
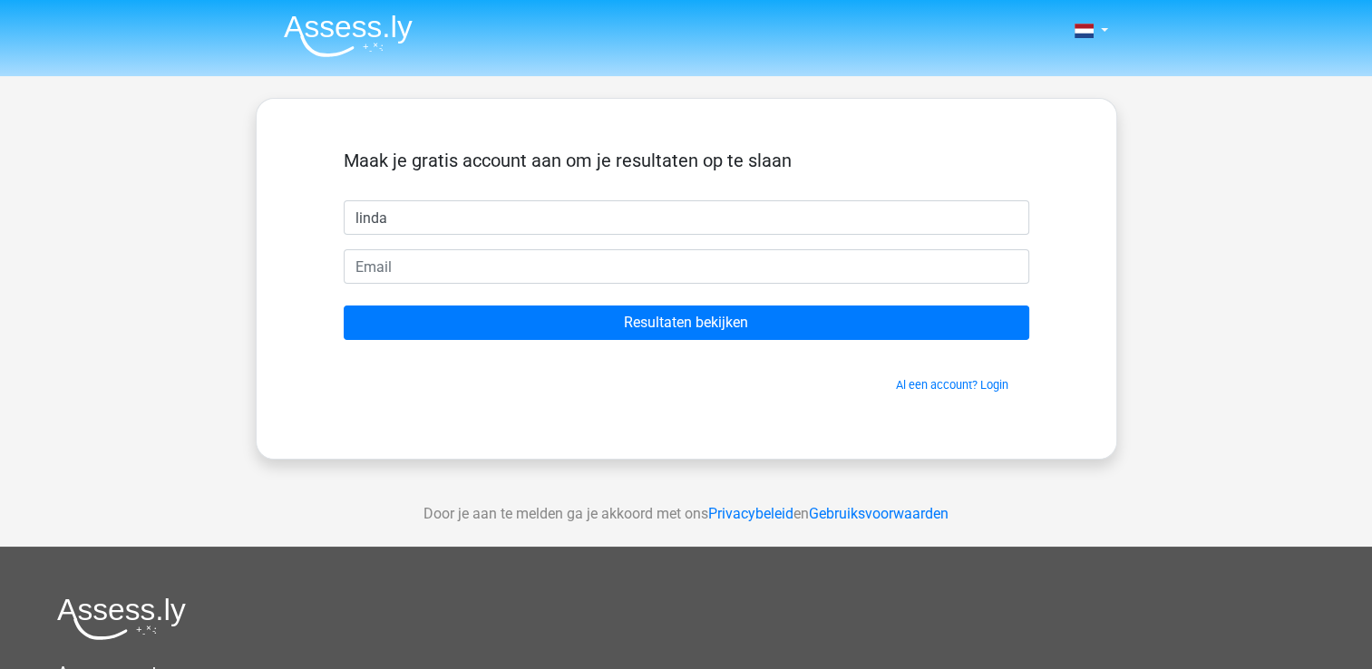
type input "linda"
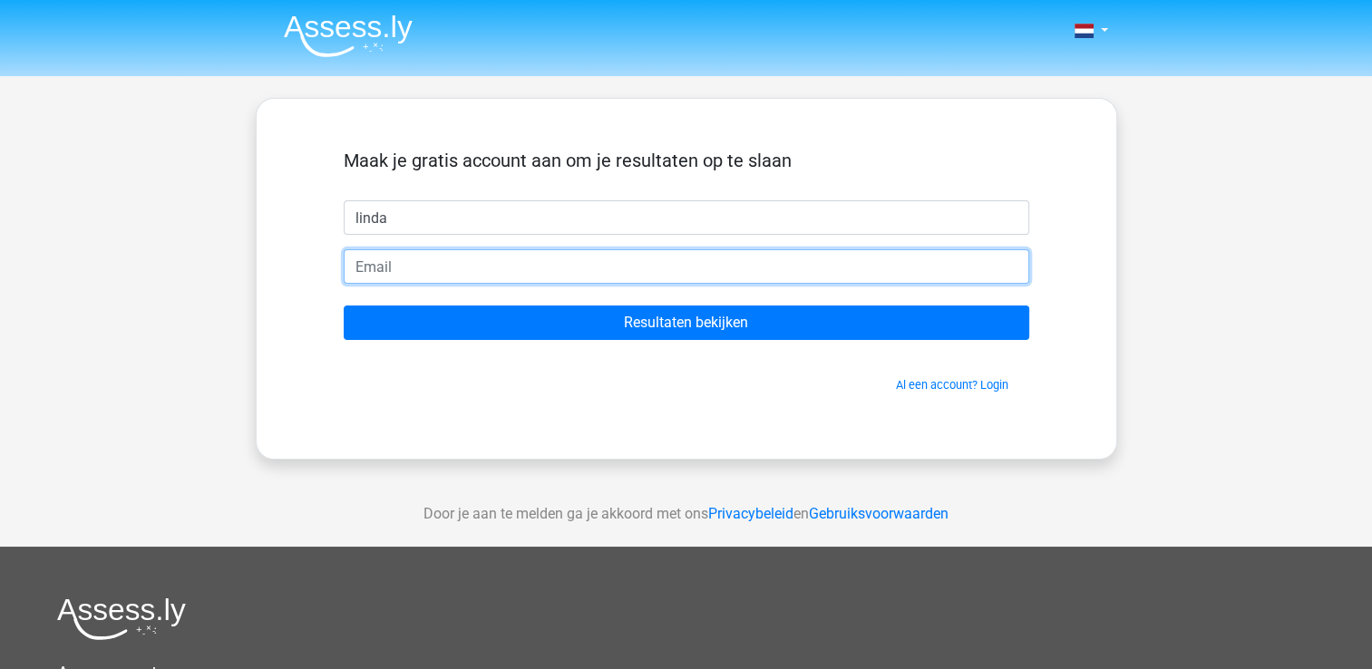
click at [425, 276] on input "email" at bounding box center [687, 266] width 686 height 34
type input "lindavdpol8@hotmail.com"
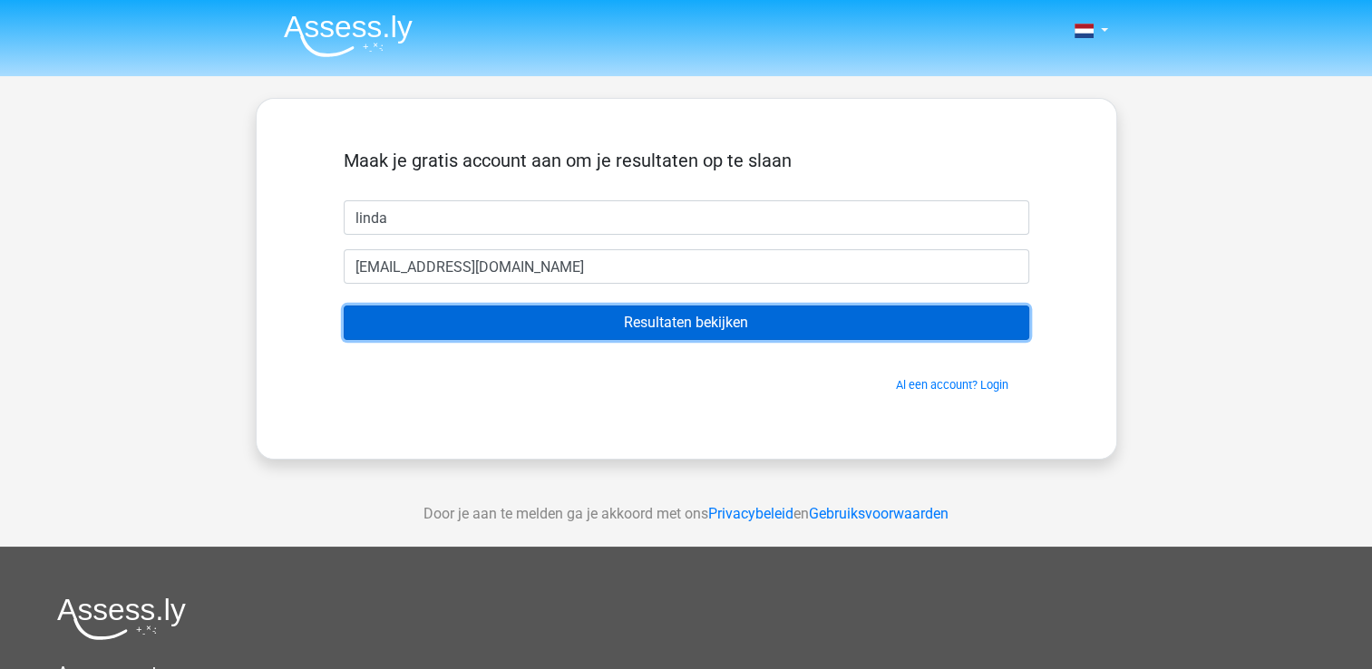
click at [700, 317] on input "Resultaten bekijken" at bounding box center [687, 323] width 686 height 34
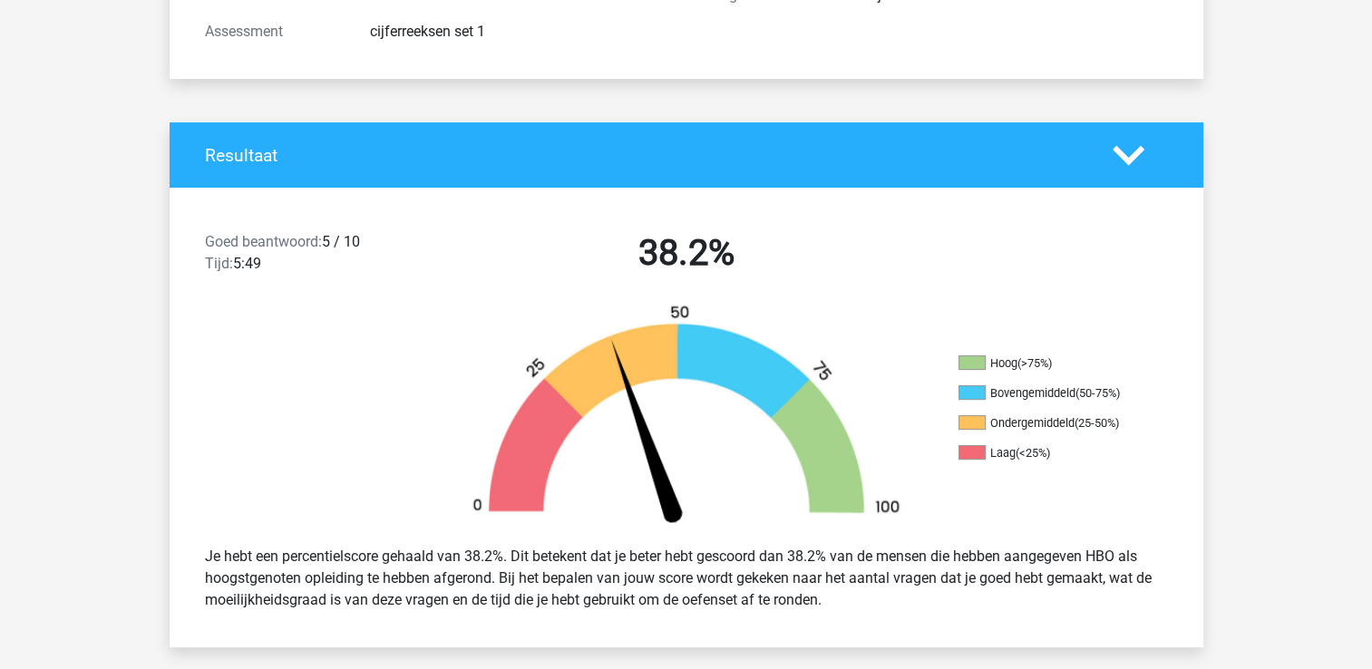
scroll to position [272, 0]
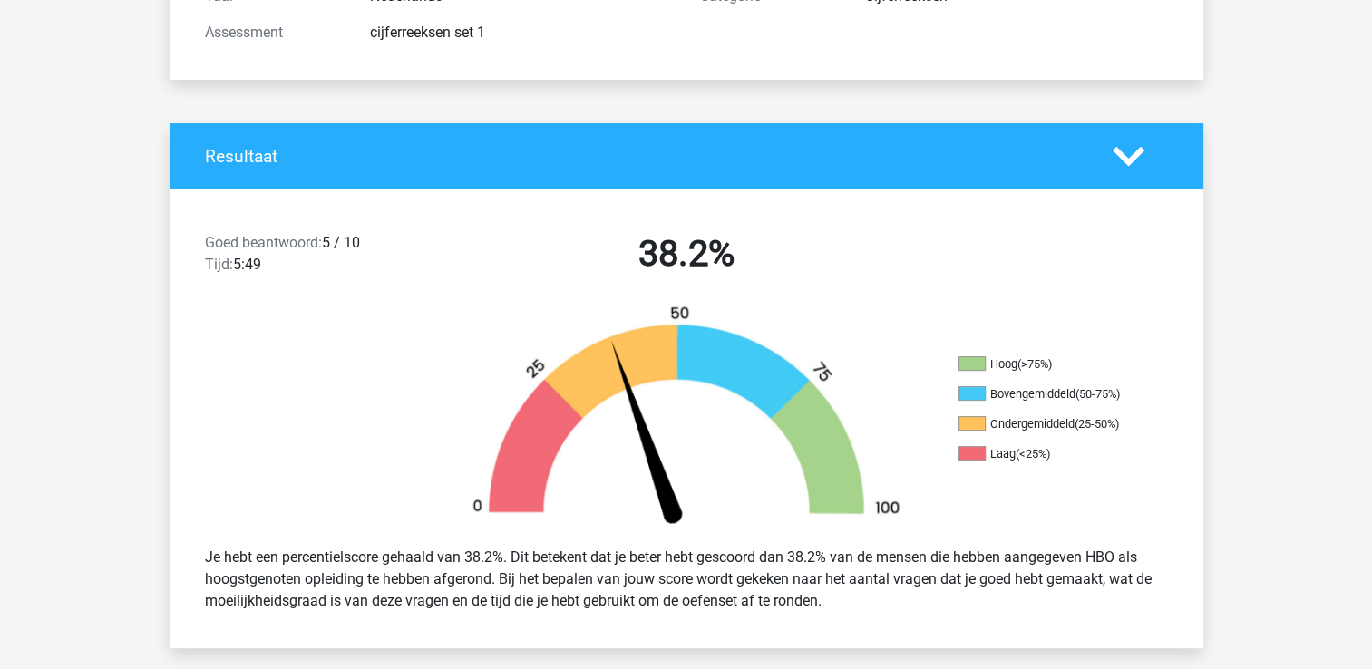
click at [1118, 158] on icon at bounding box center [1129, 157] width 32 height 32
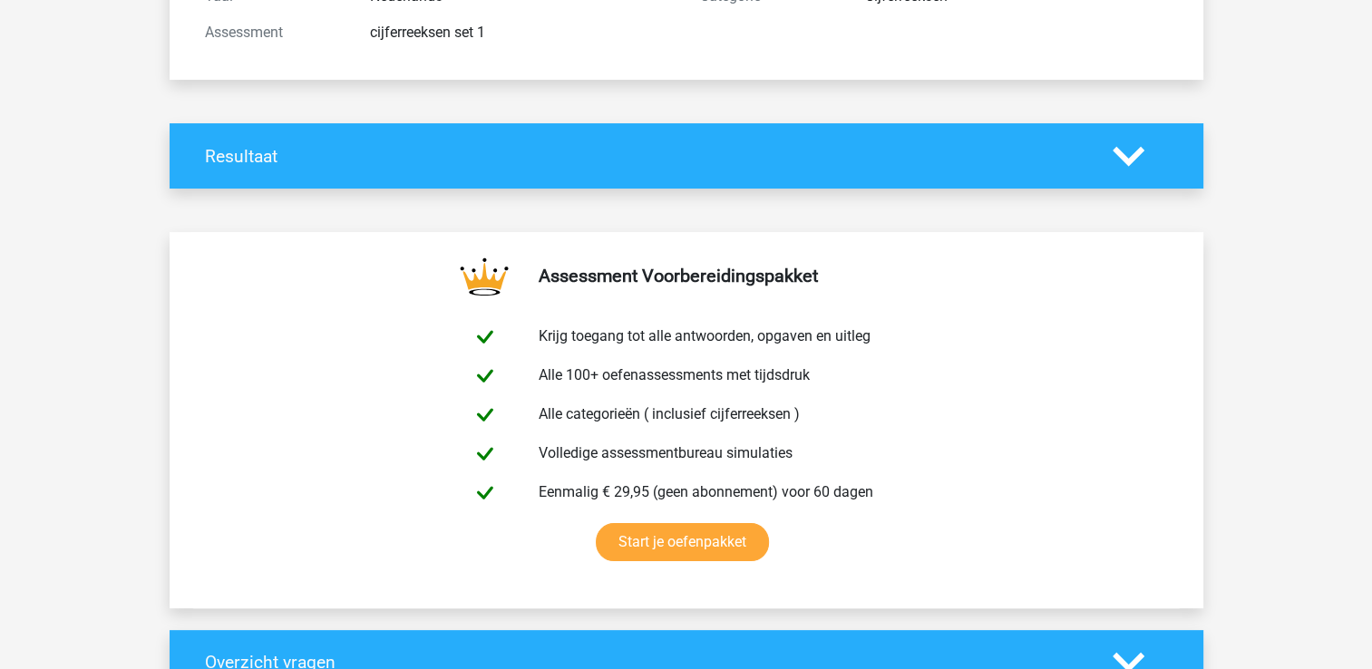
click at [1136, 152] on polygon at bounding box center [1129, 156] width 32 height 20
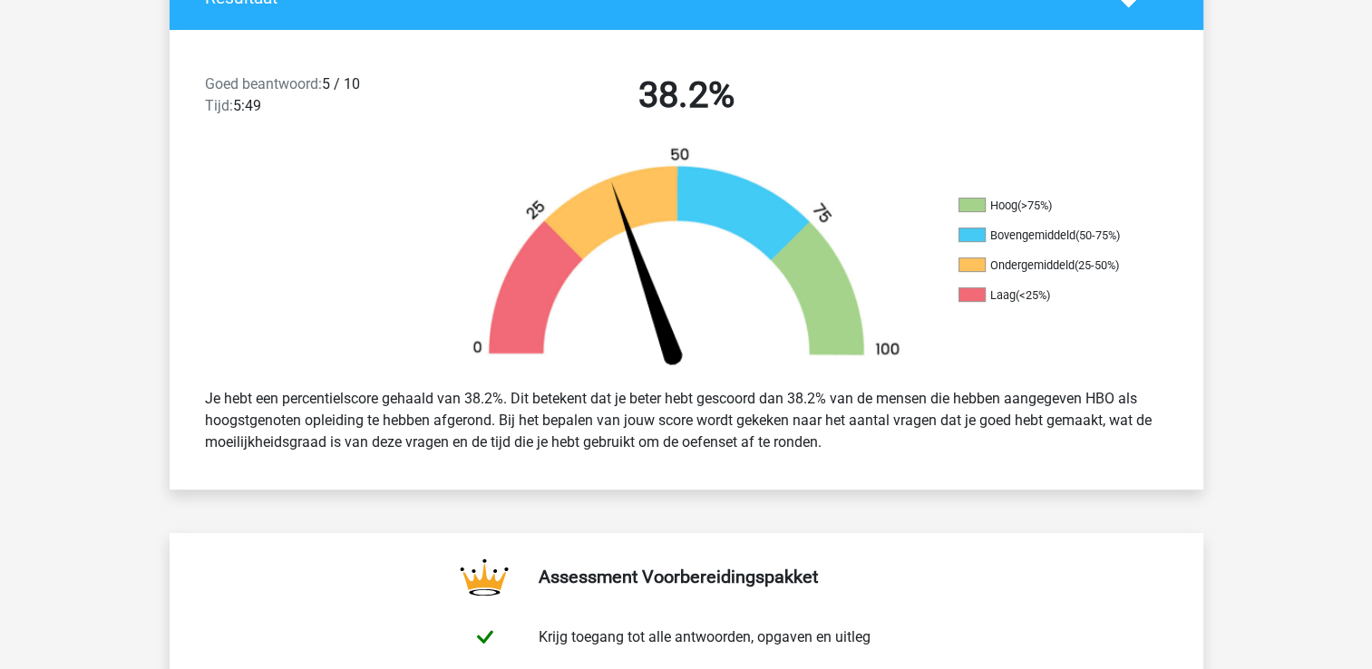
scroll to position [454, 0]
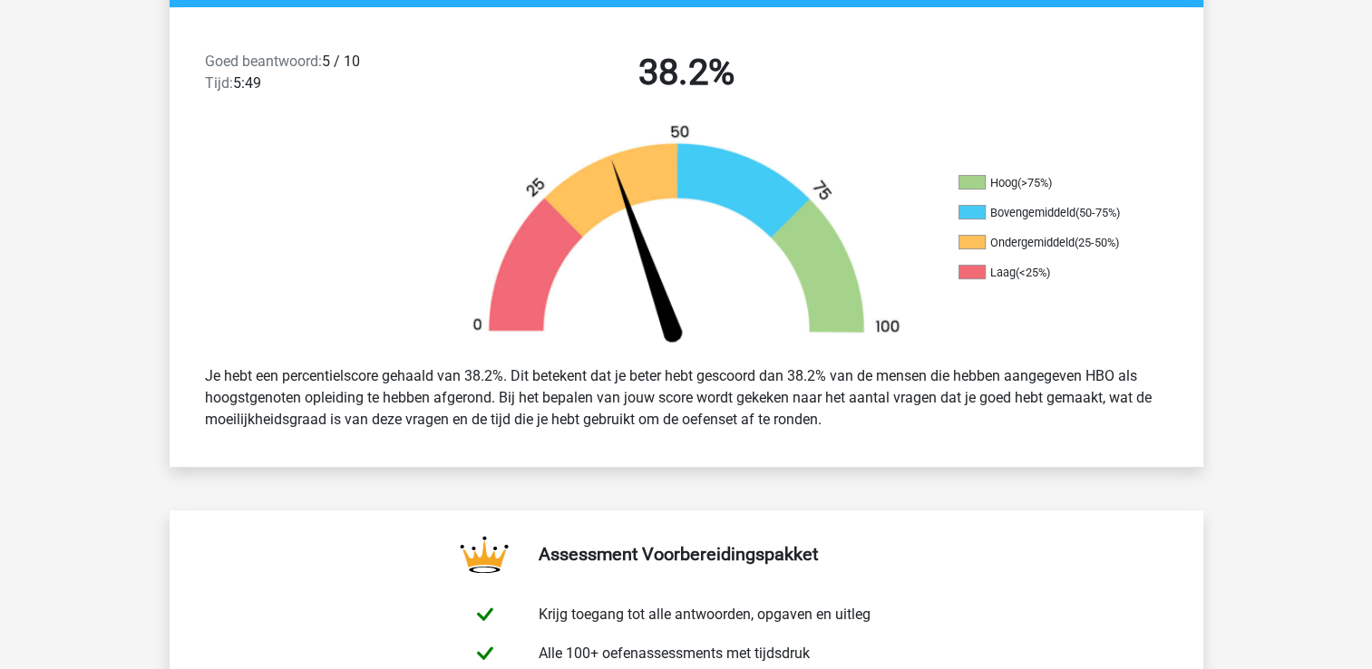
drag, startPoint x: 643, startPoint y: 171, endPoint x: 668, endPoint y: 195, distance: 34.6
click at [643, 171] on img at bounding box center [687, 237] width 490 height 228
drag, startPoint x: 1049, startPoint y: 244, endPoint x: 1041, endPoint y: 258, distance: 15.4
click at [1049, 247] on li "Ondergemiddeld (25-50%)" at bounding box center [1049, 243] width 181 height 16
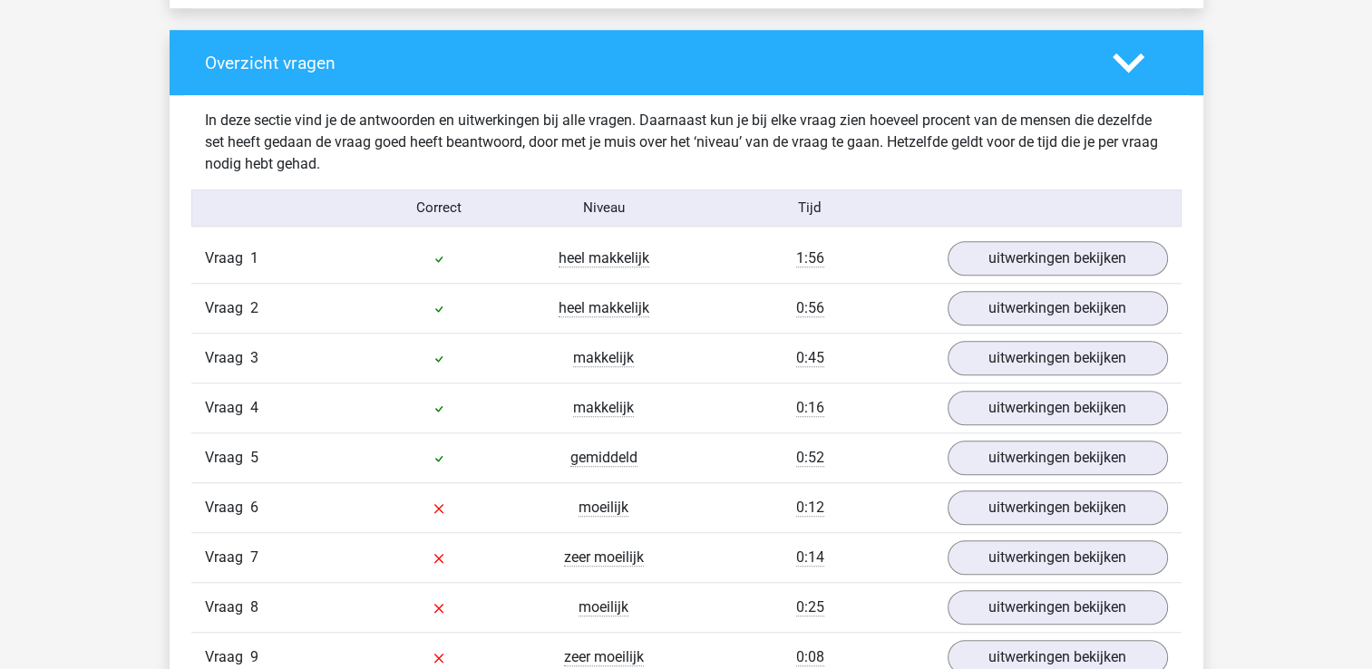
scroll to position [1361, 0]
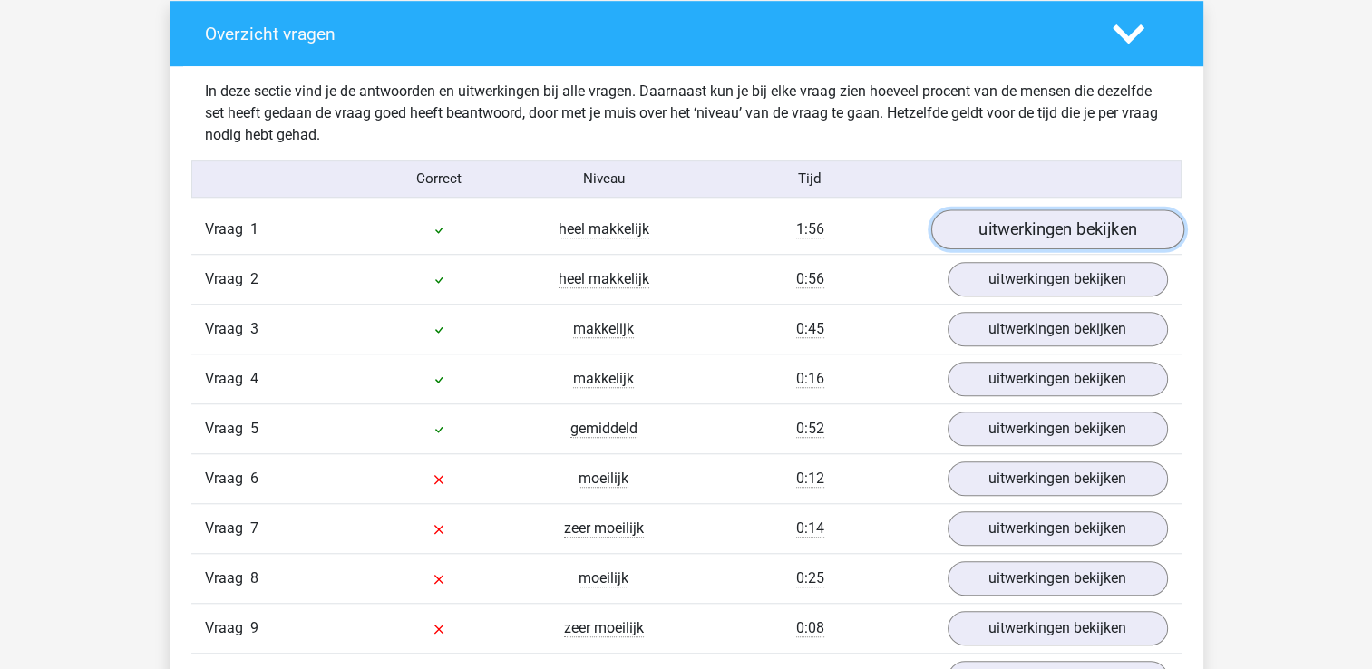
drag, startPoint x: 1038, startPoint y: 227, endPoint x: 788, endPoint y: 271, distance: 253.4
click at [1038, 227] on link "uitwerkingen bekijken" at bounding box center [1057, 230] width 253 height 40
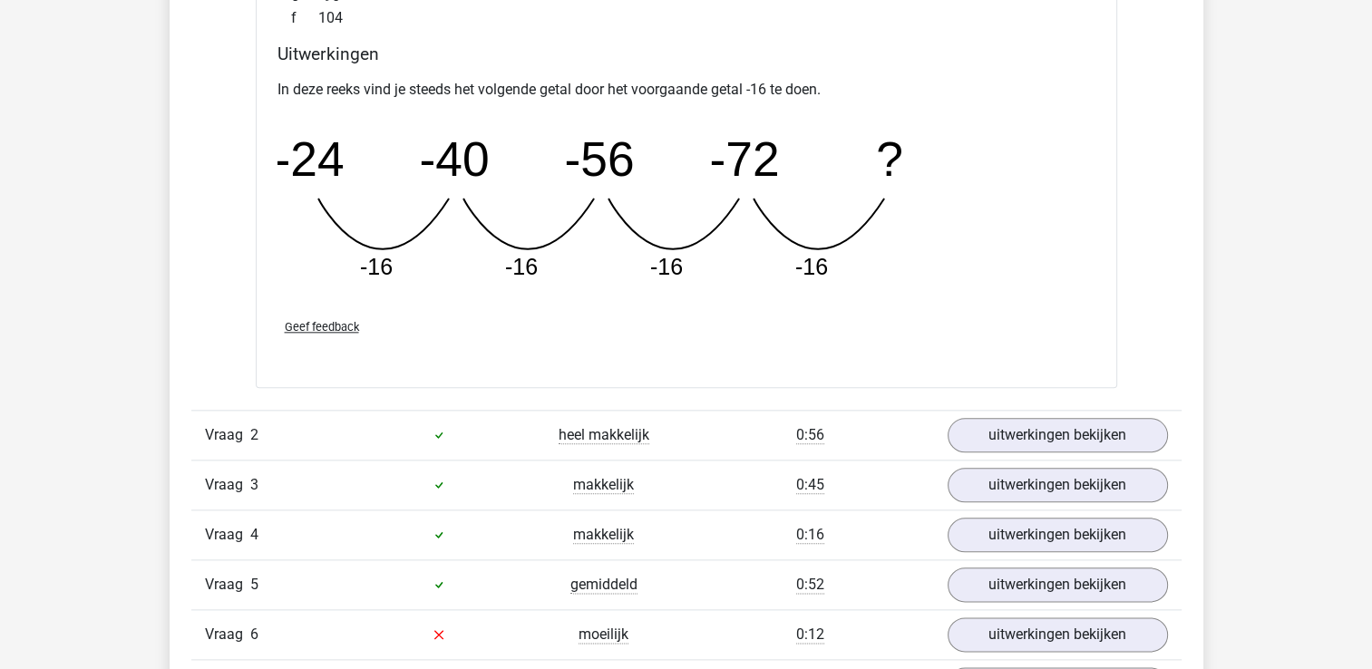
scroll to position [2086, 0]
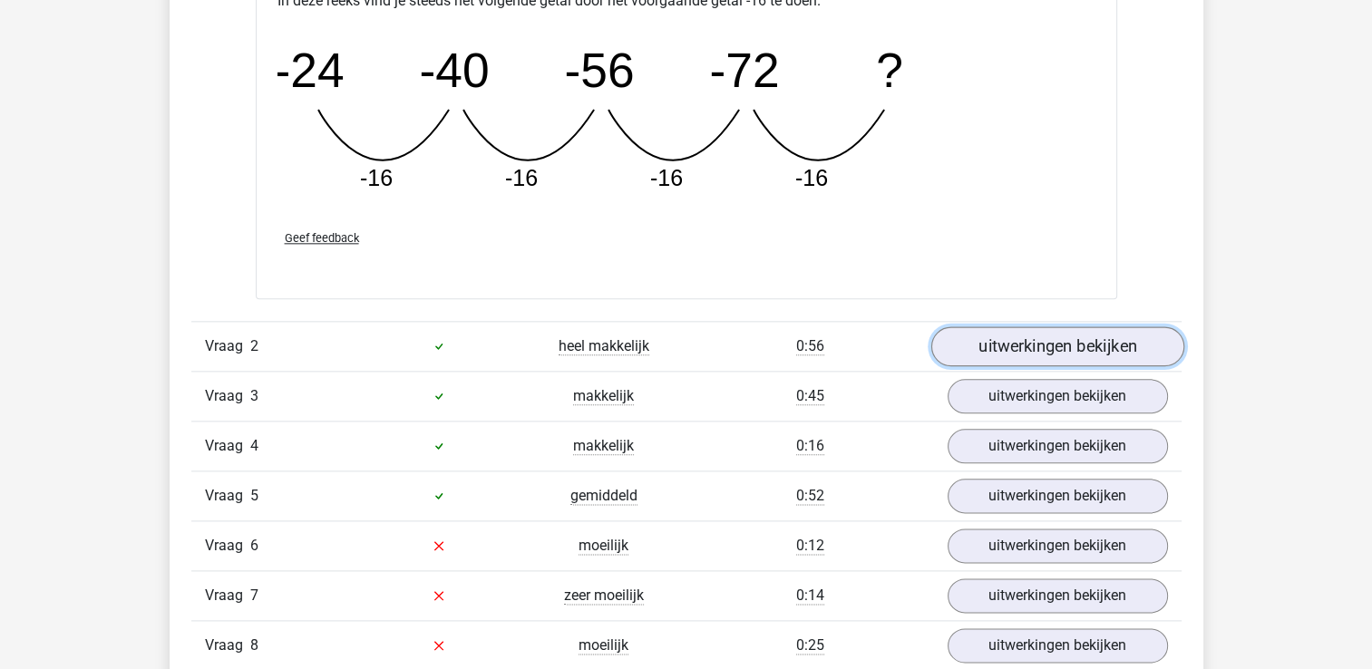
click at [1053, 355] on link "uitwerkingen bekijken" at bounding box center [1057, 347] width 253 height 40
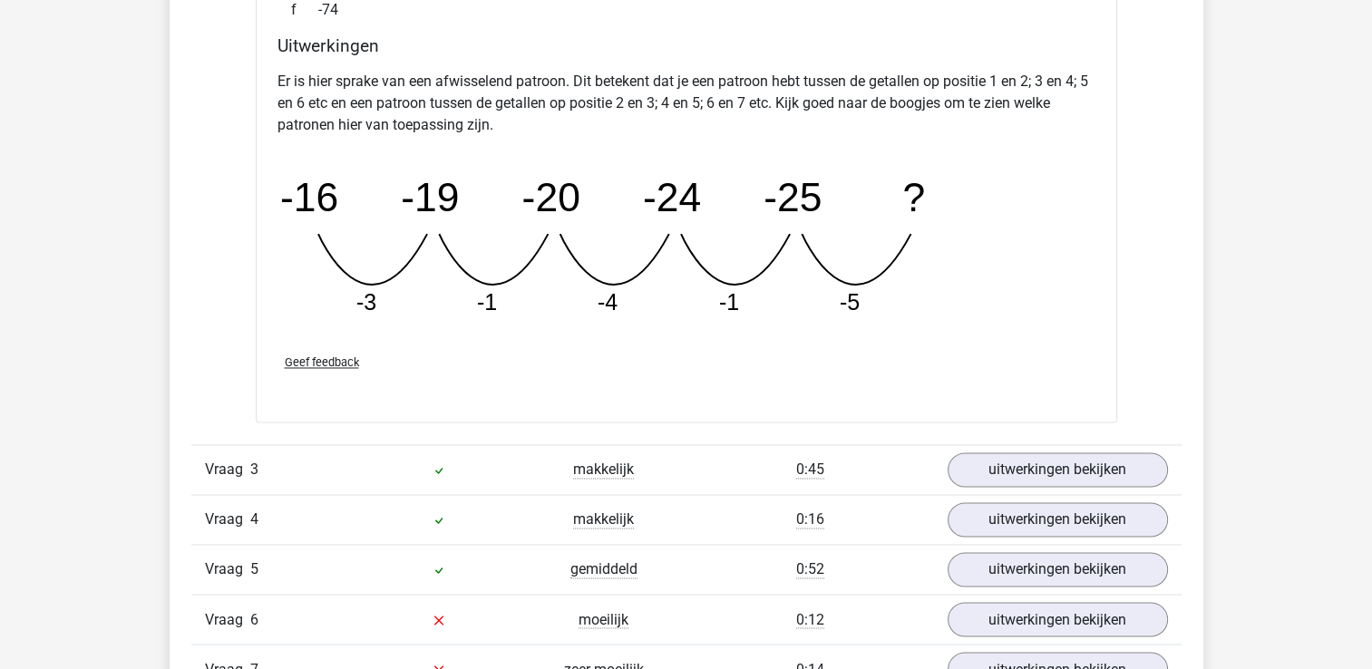
scroll to position [2903, 0]
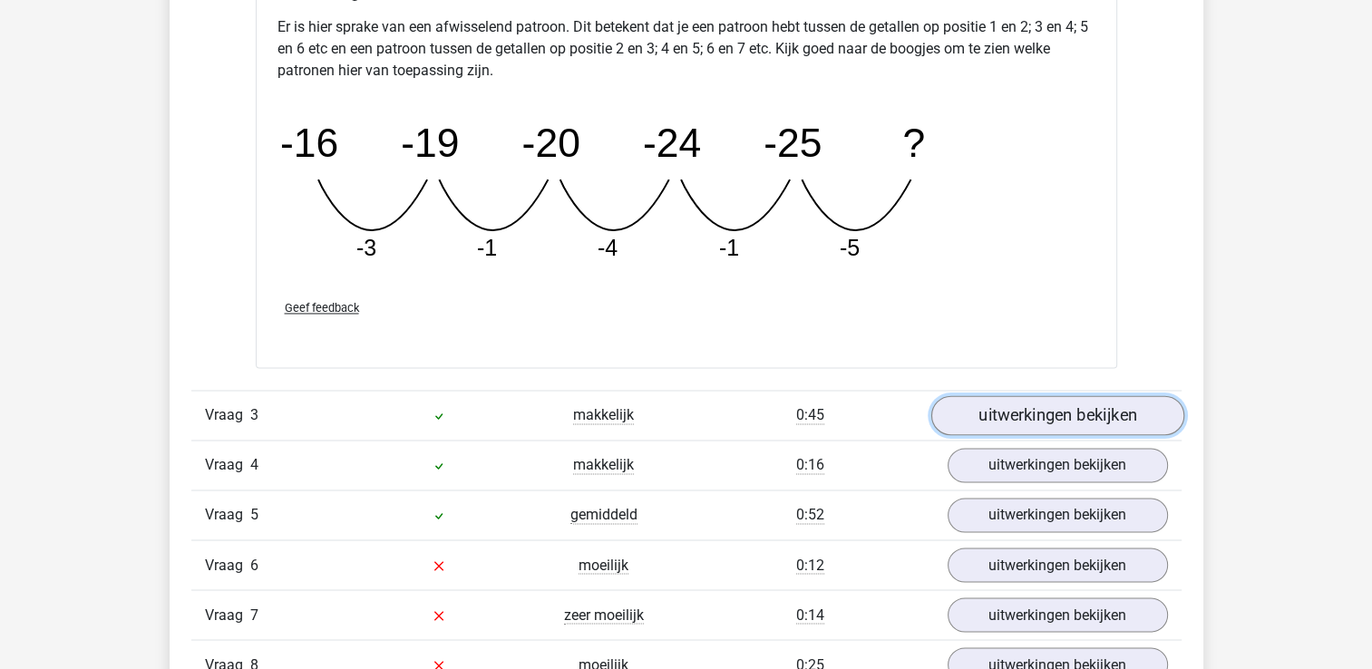
click at [1059, 423] on link "uitwerkingen bekijken" at bounding box center [1057, 416] width 253 height 40
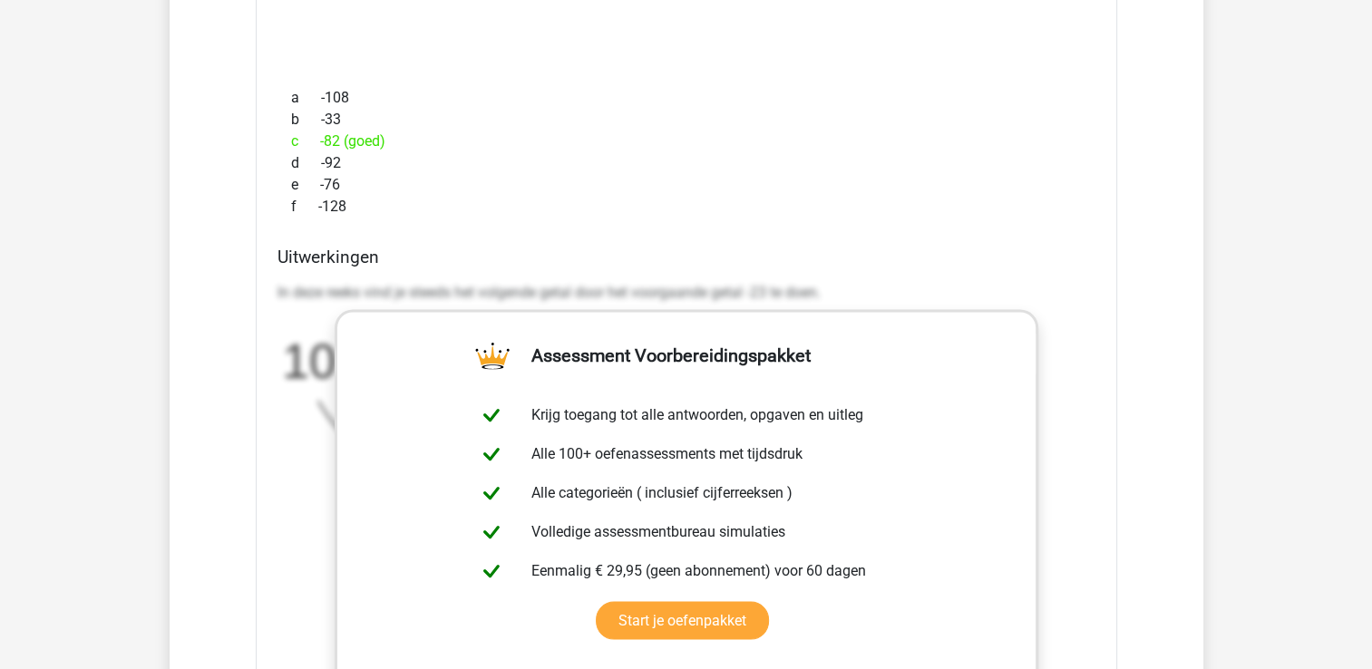
scroll to position [3991, 0]
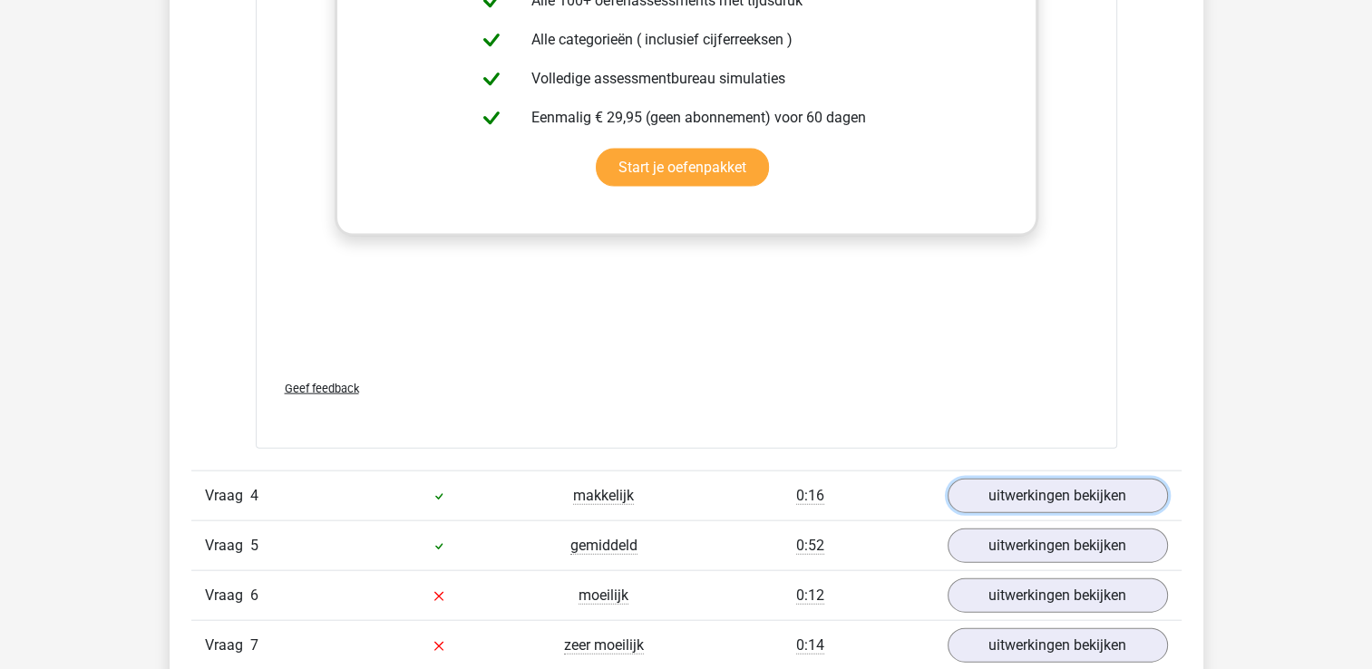
click at [1108, 496] on link "uitwerkingen bekijken" at bounding box center [1058, 496] width 220 height 34
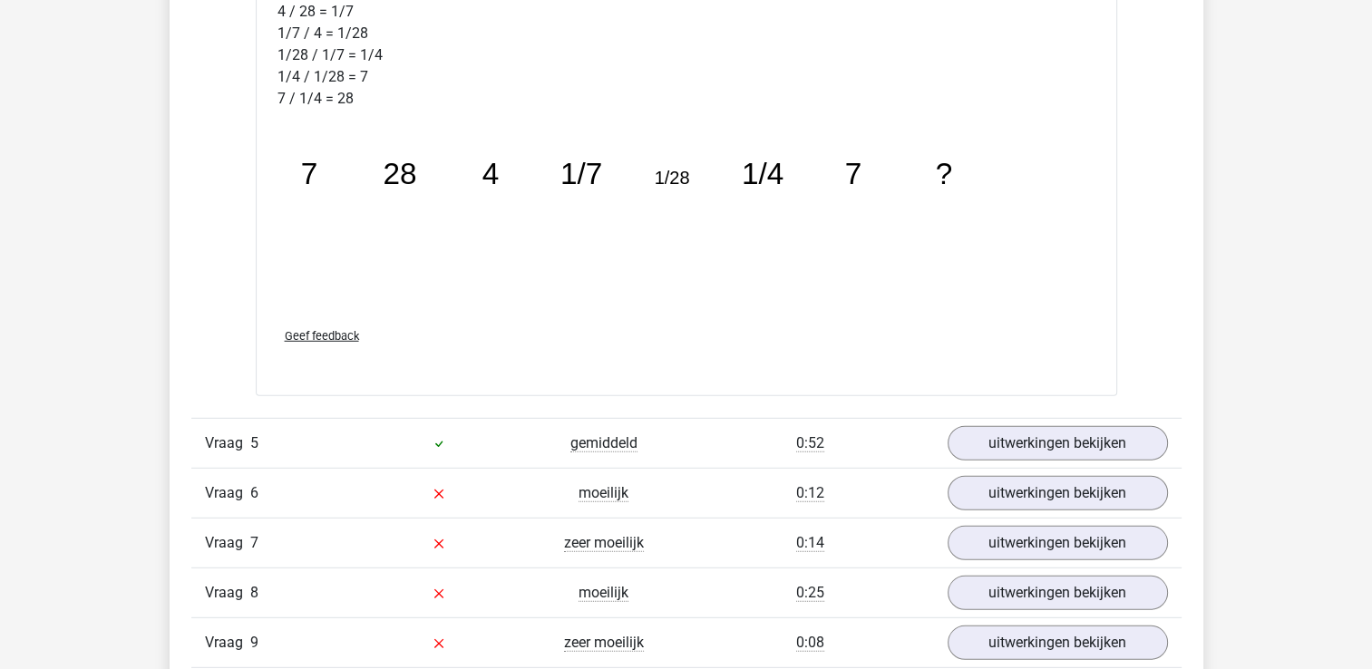
scroll to position [5080, 0]
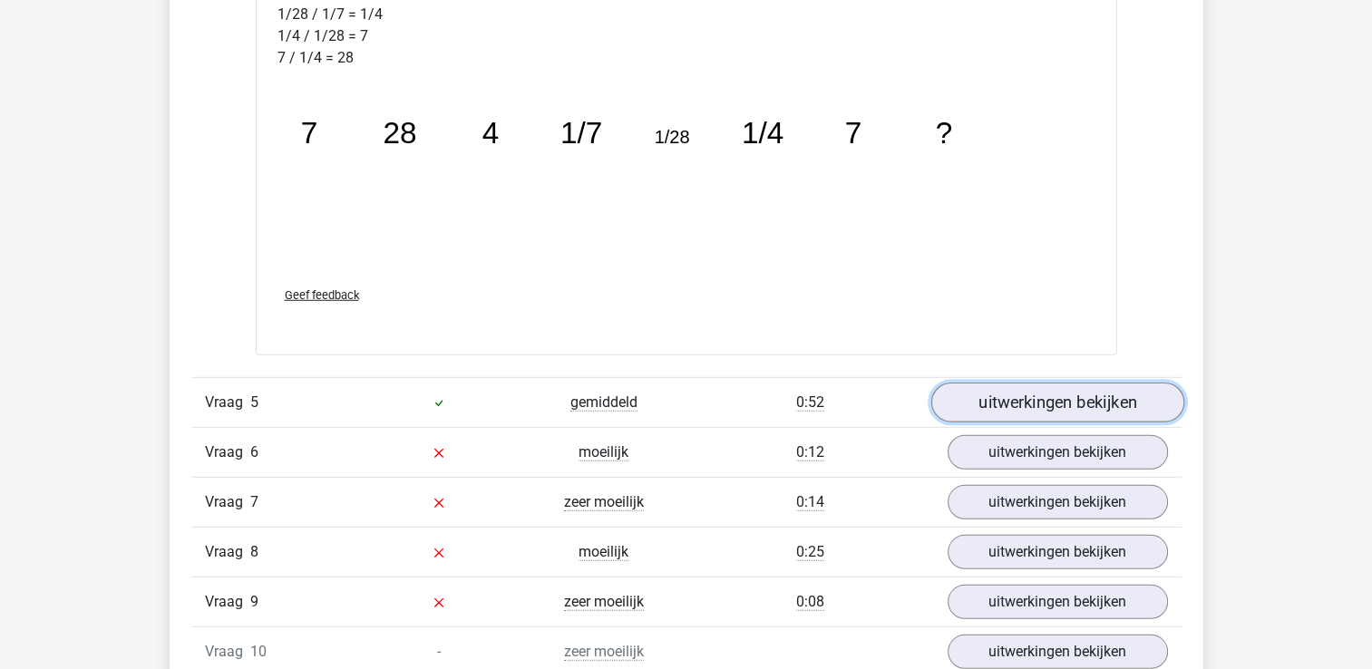
click at [1069, 406] on link "uitwerkingen bekijken" at bounding box center [1057, 403] width 253 height 40
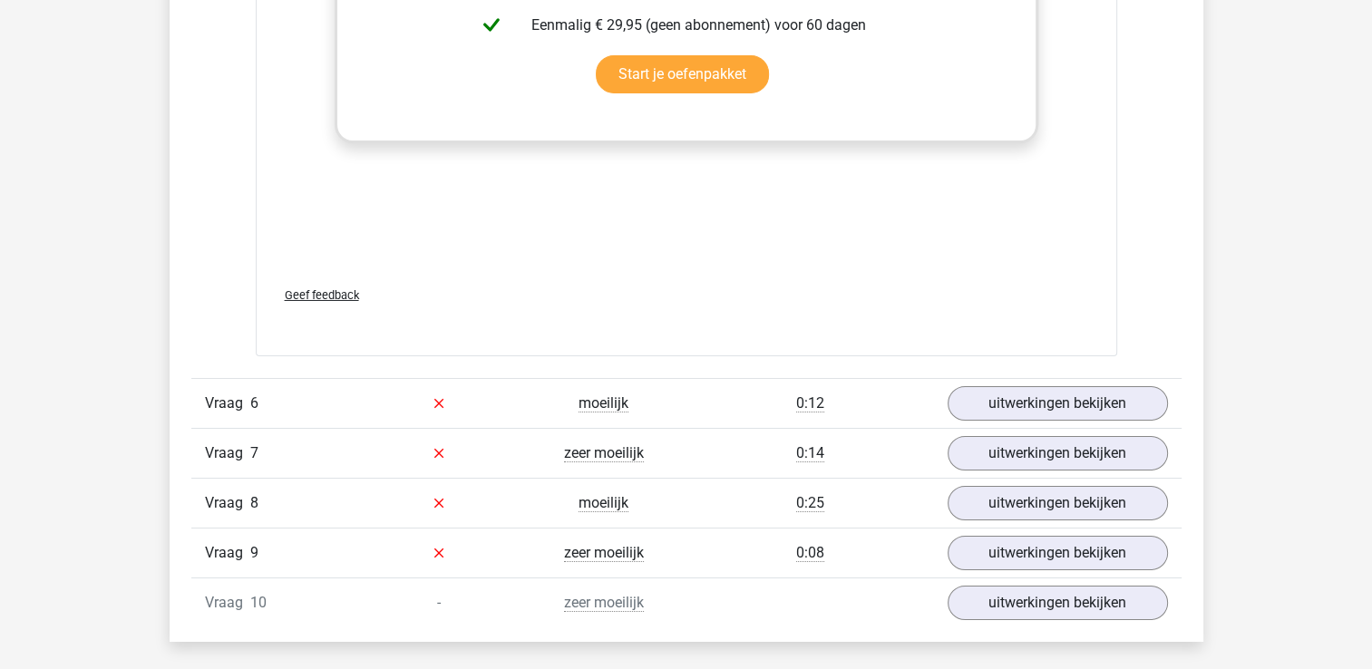
scroll to position [6259, 0]
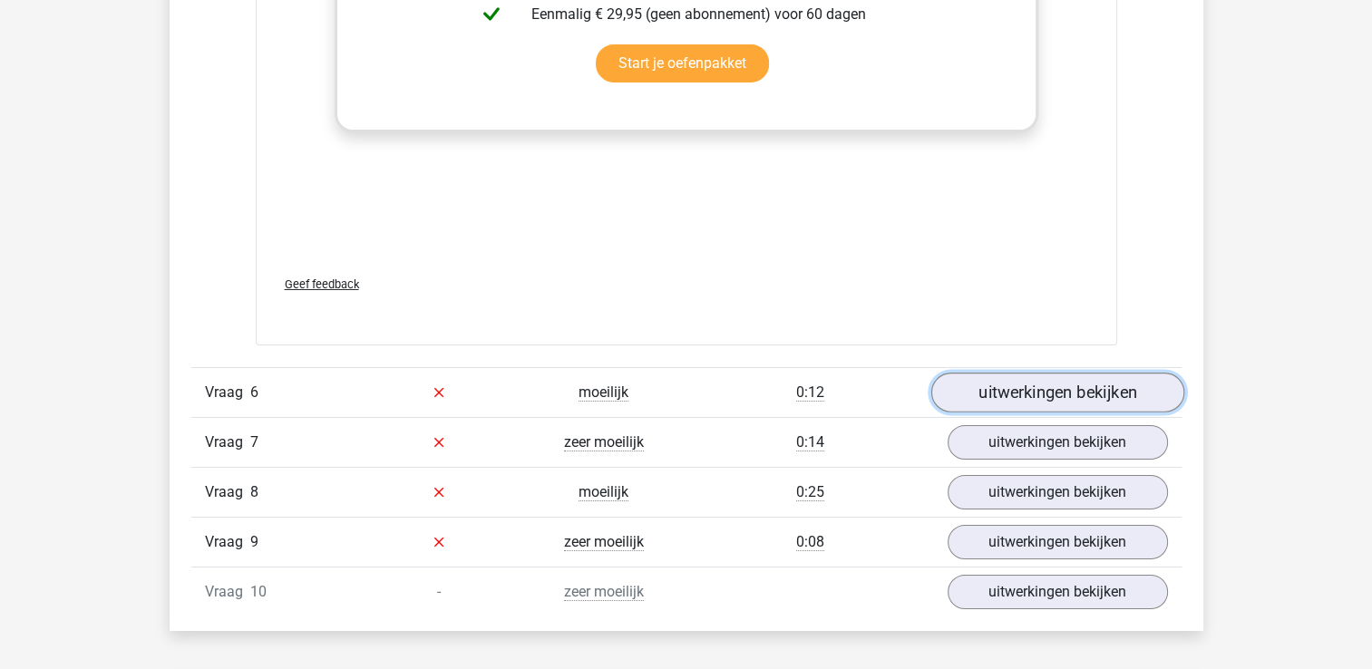
click at [1017, 386] on link "uitwerkingen bekijken" at bounding box center [1057, 393] width 253 height 40
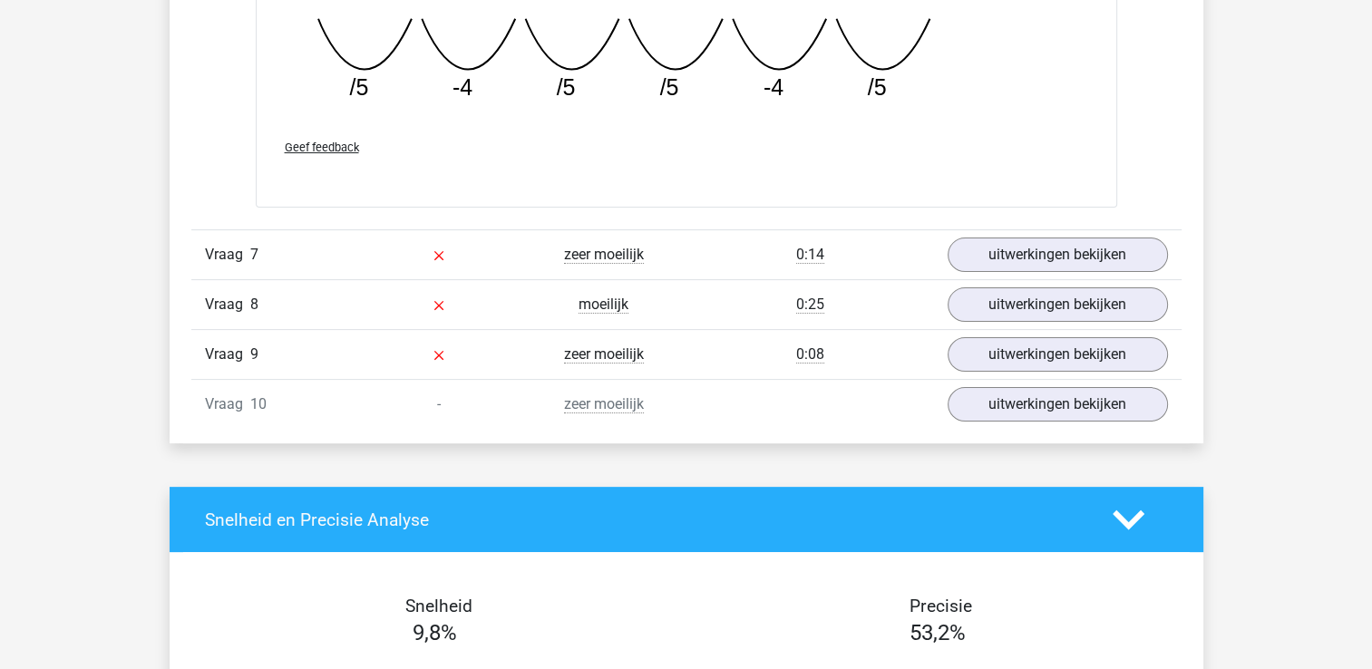
scroll to position [7257, 0]
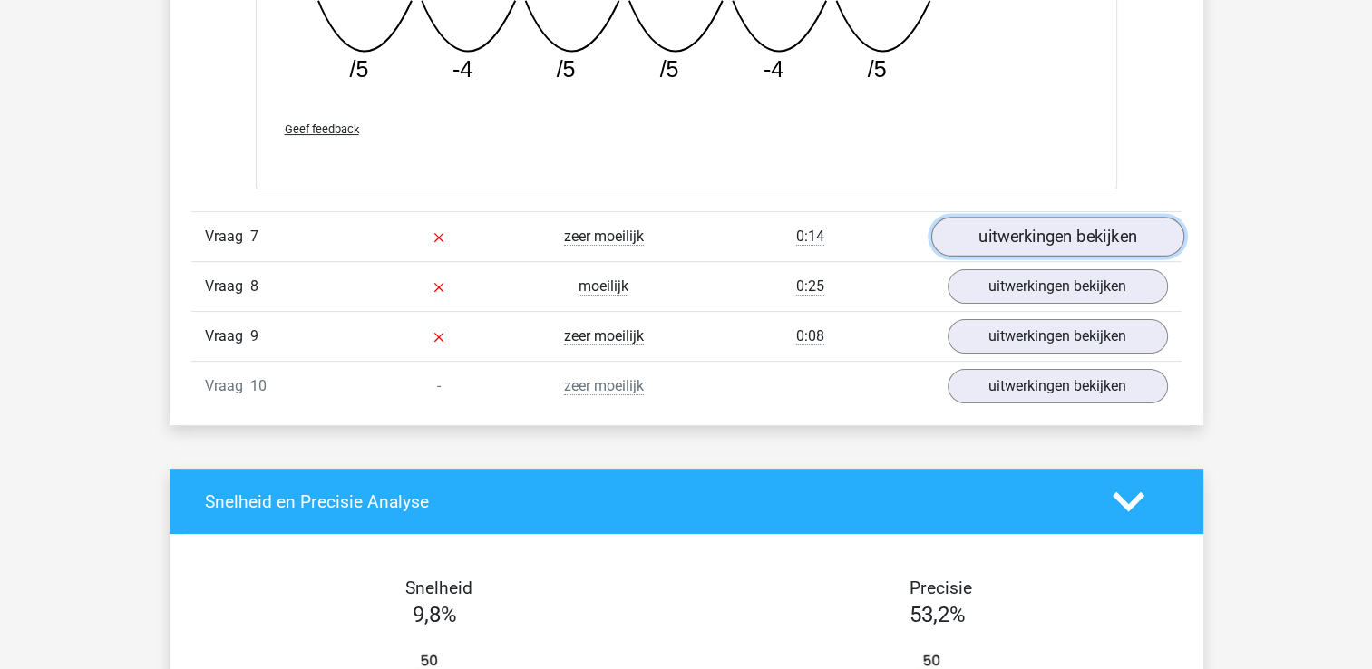
click at [1016, 229] on link "uitwerkingen bekijken" at bounding box center [1057, 237] width 253 height 40
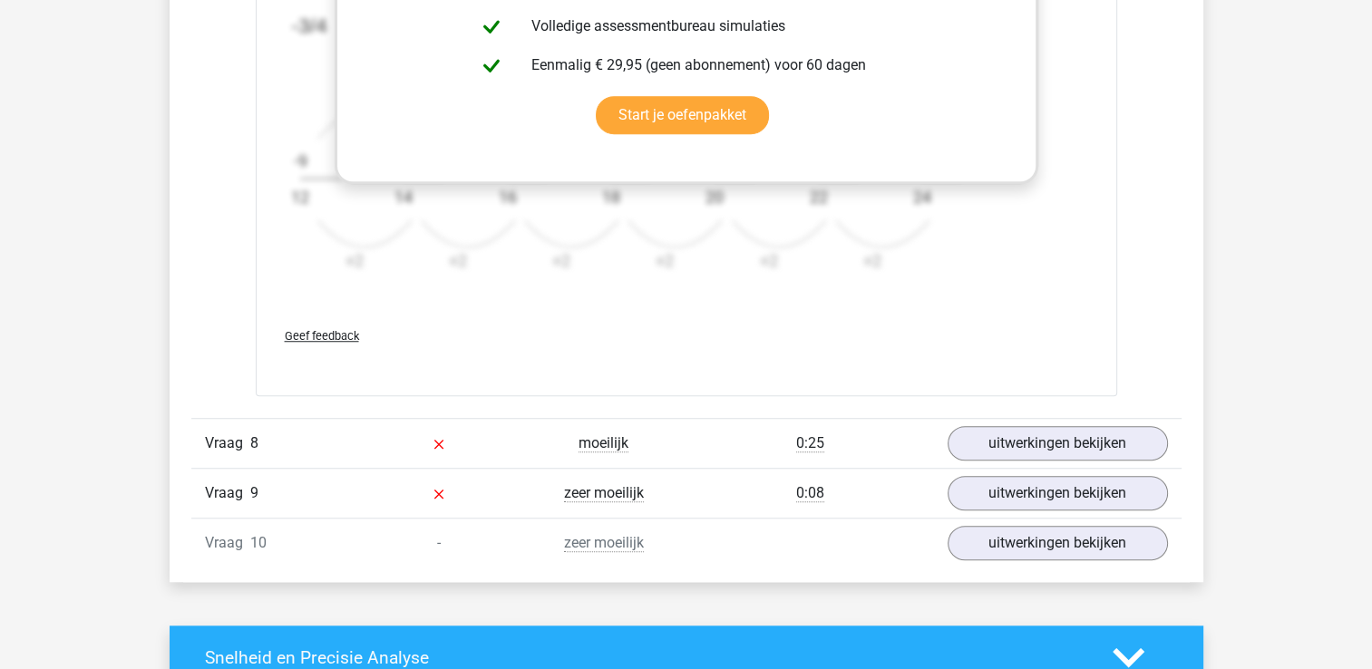
scroll to position [8436, 0]
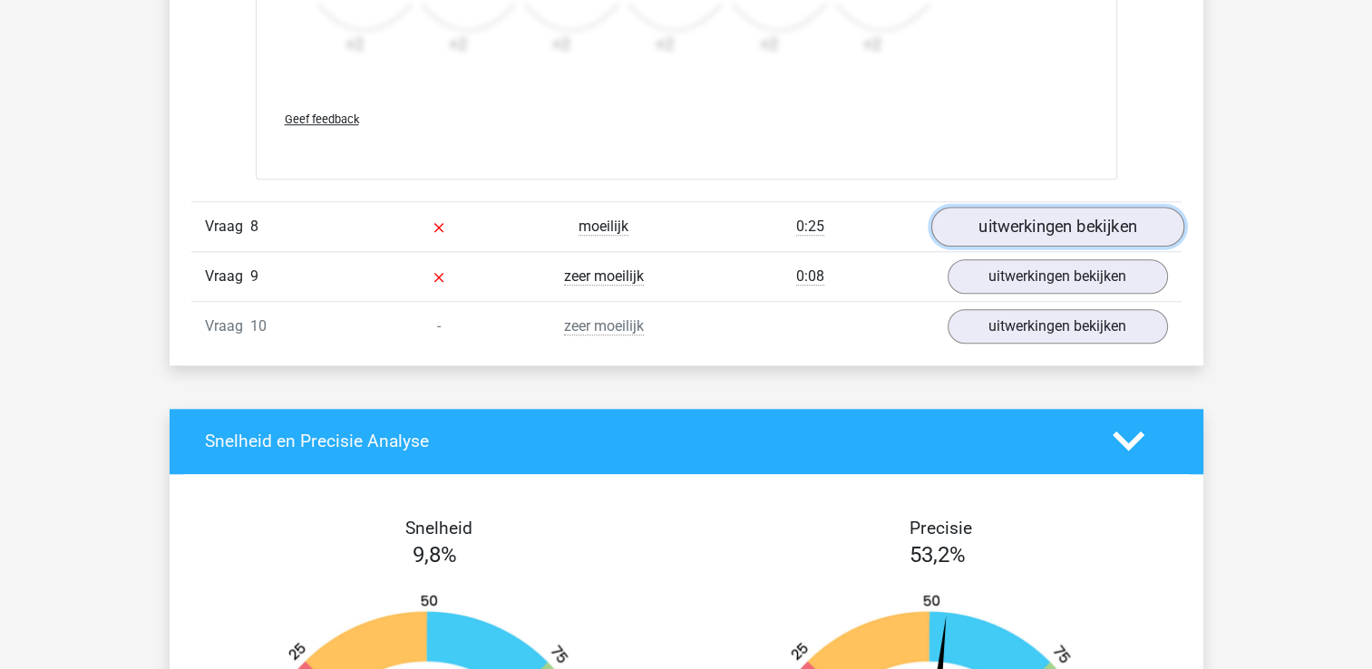
click at [1050, 223] on link "uitwerkingen bekijken" at bounding box center [1057, 227] width 253 height 40
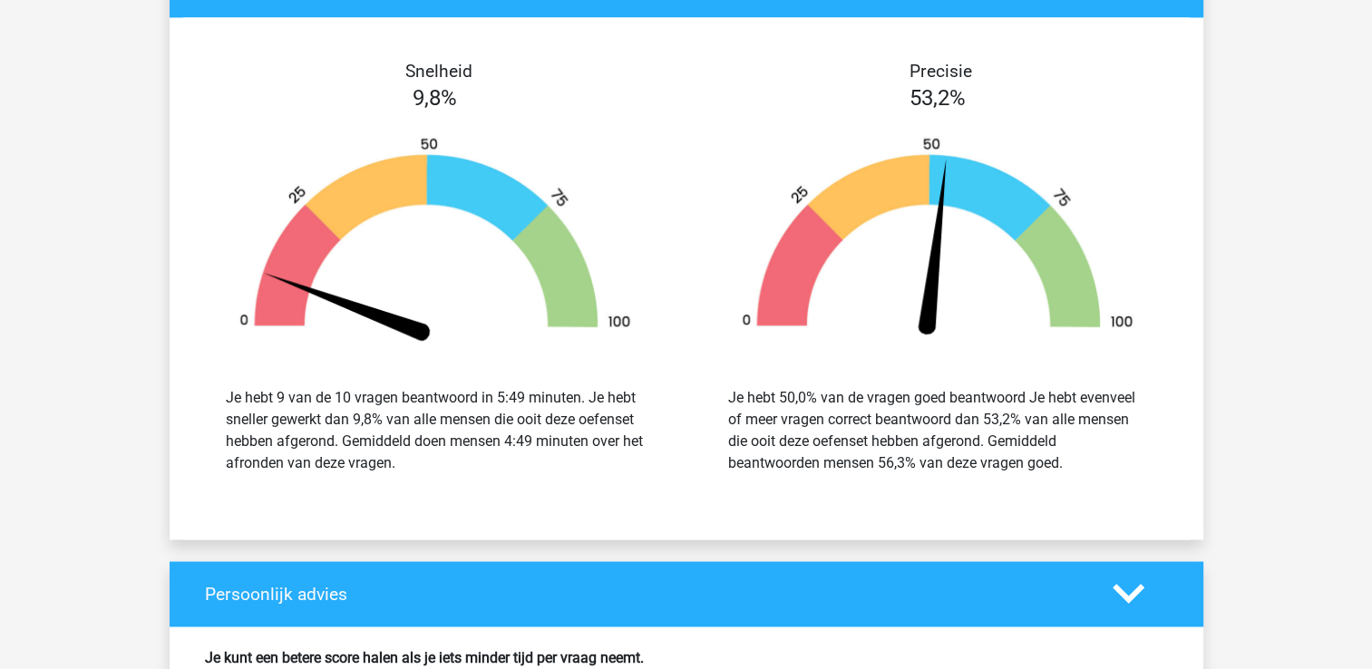
scroll to position [9797, 0]
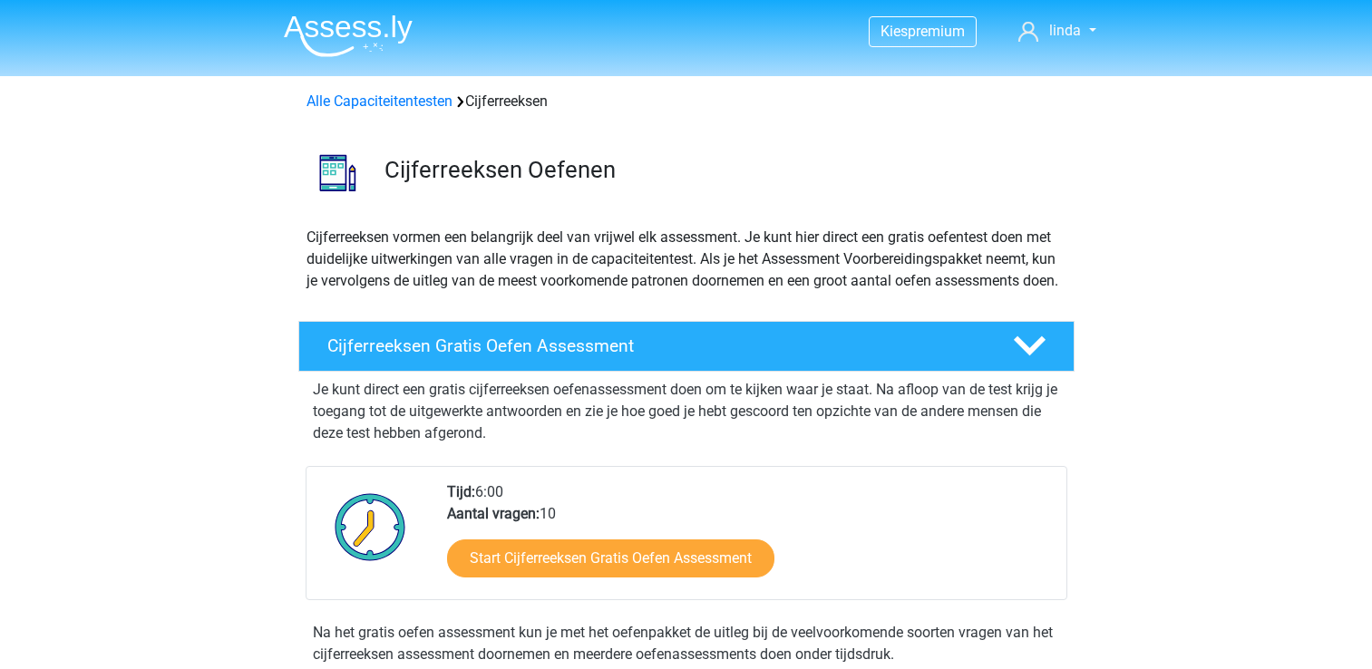
scroll to position [272, 0]
